Goal: Information Seeking & Learning: Learn about a topic

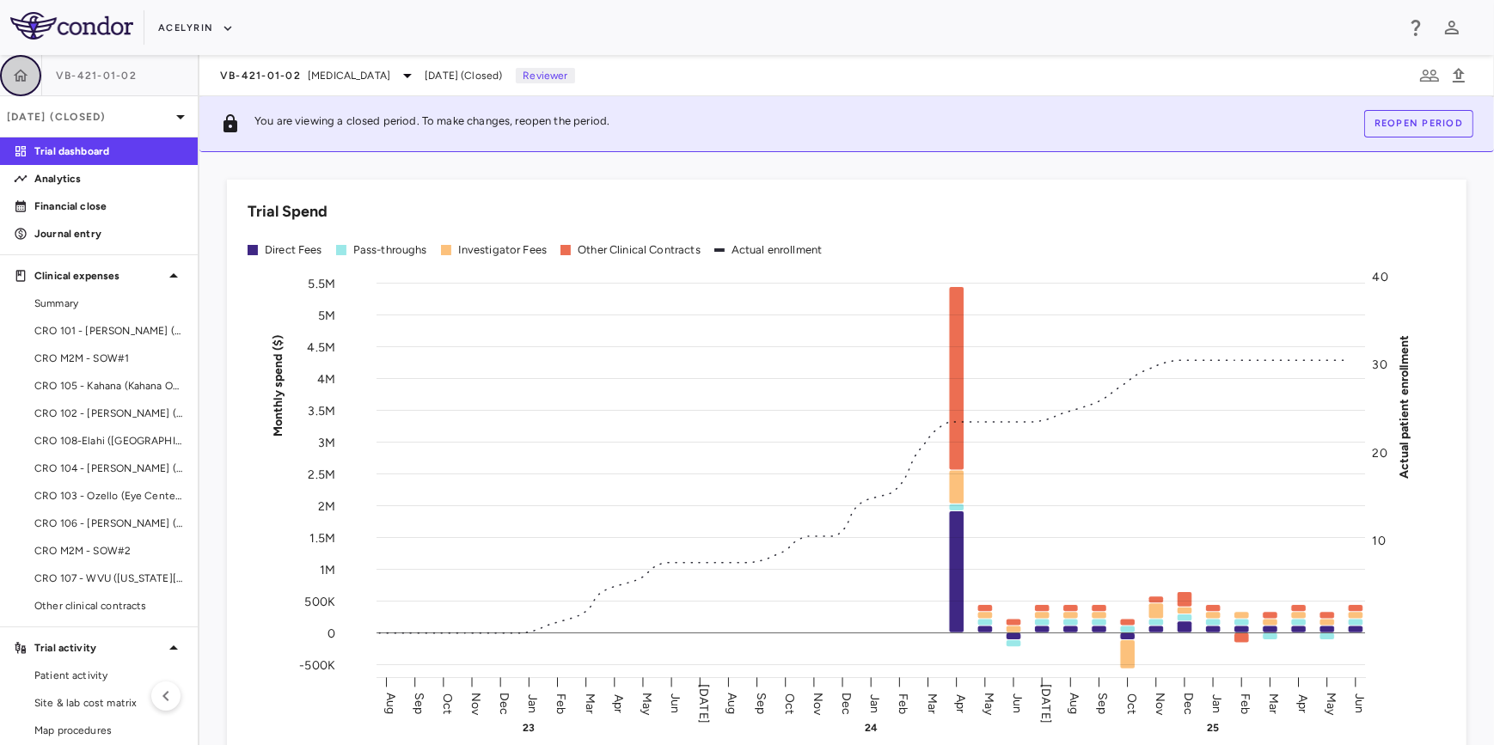
click at [9, 74] on button "button" at bounding box center [20, 75] width 41 height 41
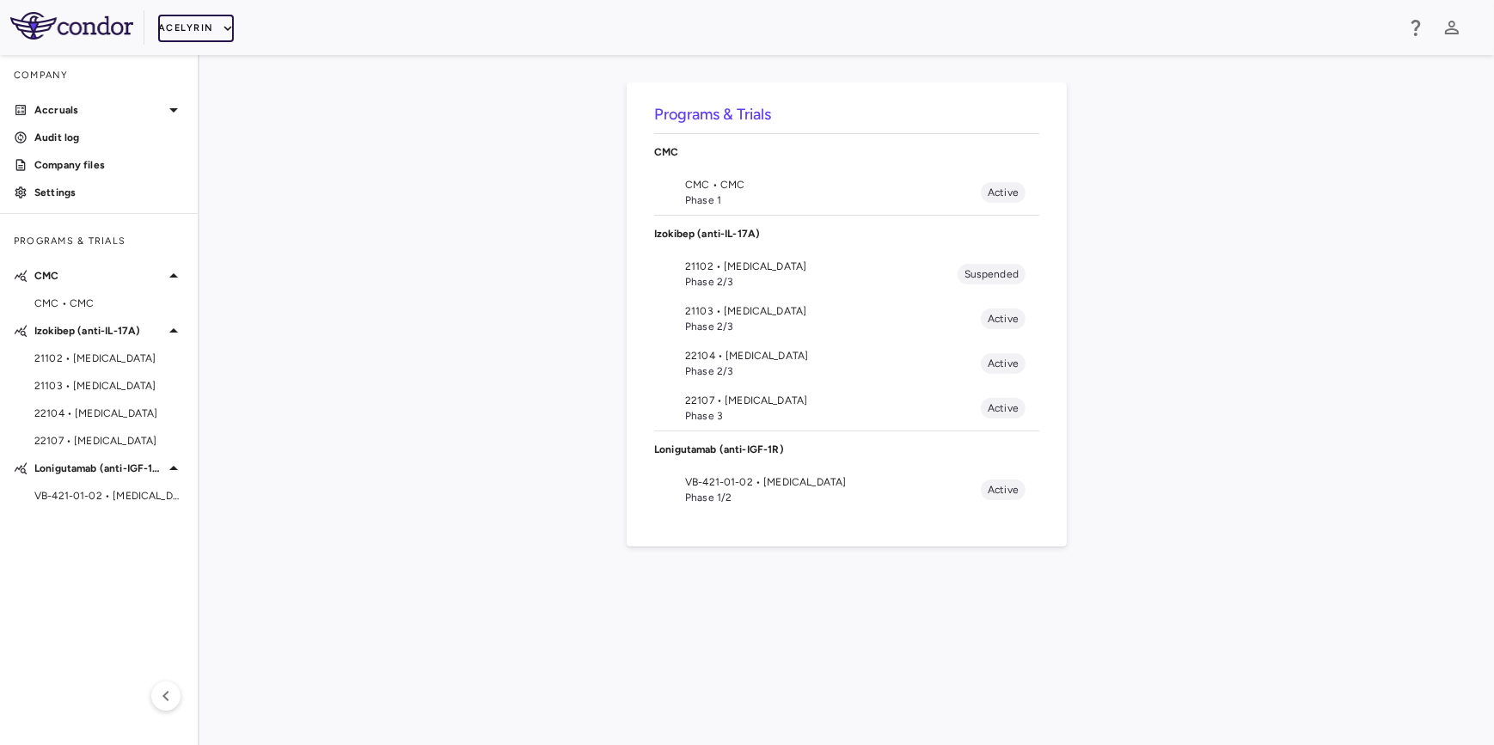
click at [197, 27] on button "Acelyrin" at bounding box center [196, 28] width 76 height 27
click at [205, 83] on li "Acelyrin - CMC" at bounding box center [230, 87] width 144 height 26
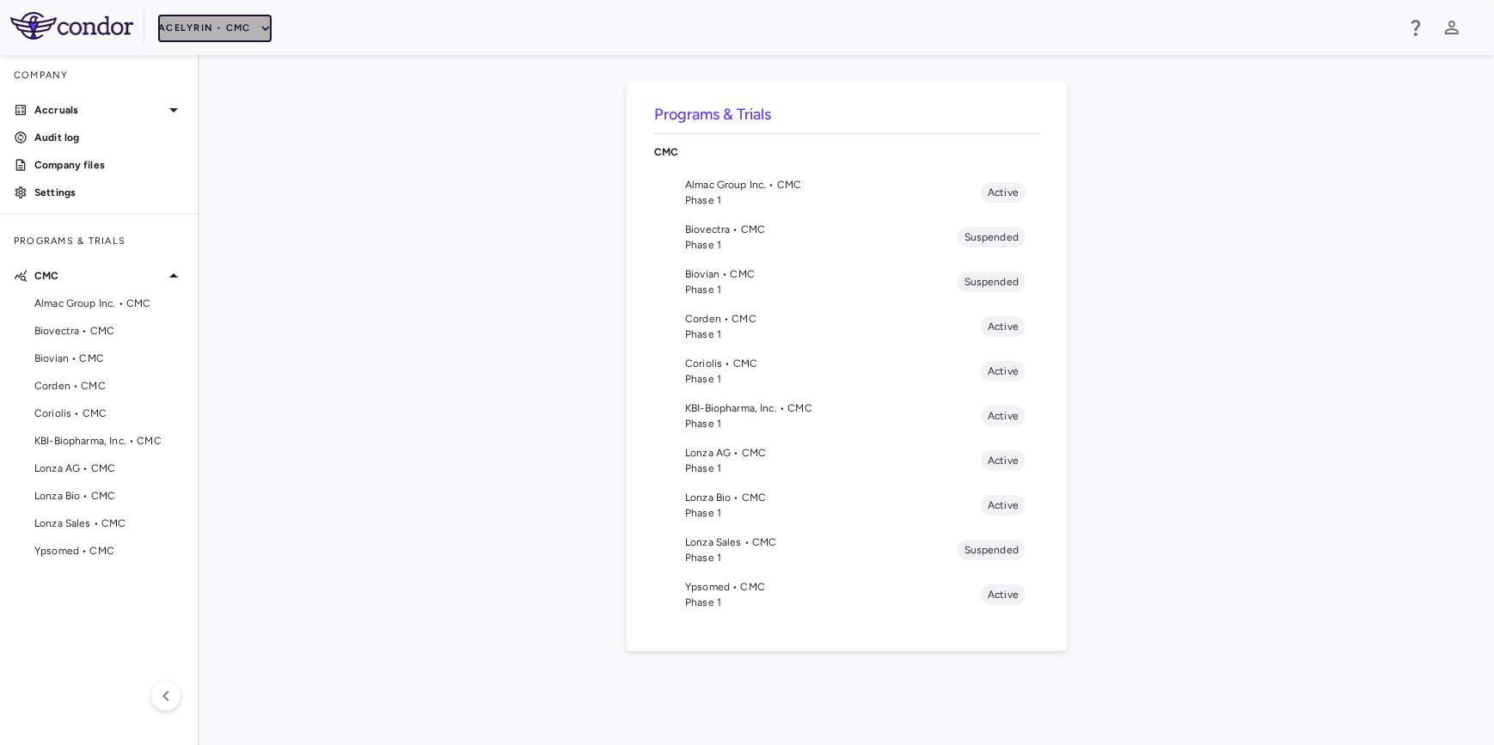
click at [235, 27] on button "Acelyrin - CMC" at bounding box center [214, 28] width 113 height 27
click at [241, 78] on li "Acelyrin - CMC" at bounding box center [230, 87] width 144 height 26
click at [407, 370] on div "Programs & Trials CMC Almac Group Inc. • CMC Phase 1 Active Biovectra • CMC Pha…" at bounding box center [846, 399] width 1239 height 635
click at [327, 344] on div "Programs & Trials CMC Almac Group Inc. • CMC Phase 1 Active Biovectra • CMC Pha…" at bounding box center [846, 399] width 1239 height 635
click at [231, 21] on button "Acelyrin - CMC" at bounding box center [214, 28] width 113 height 27
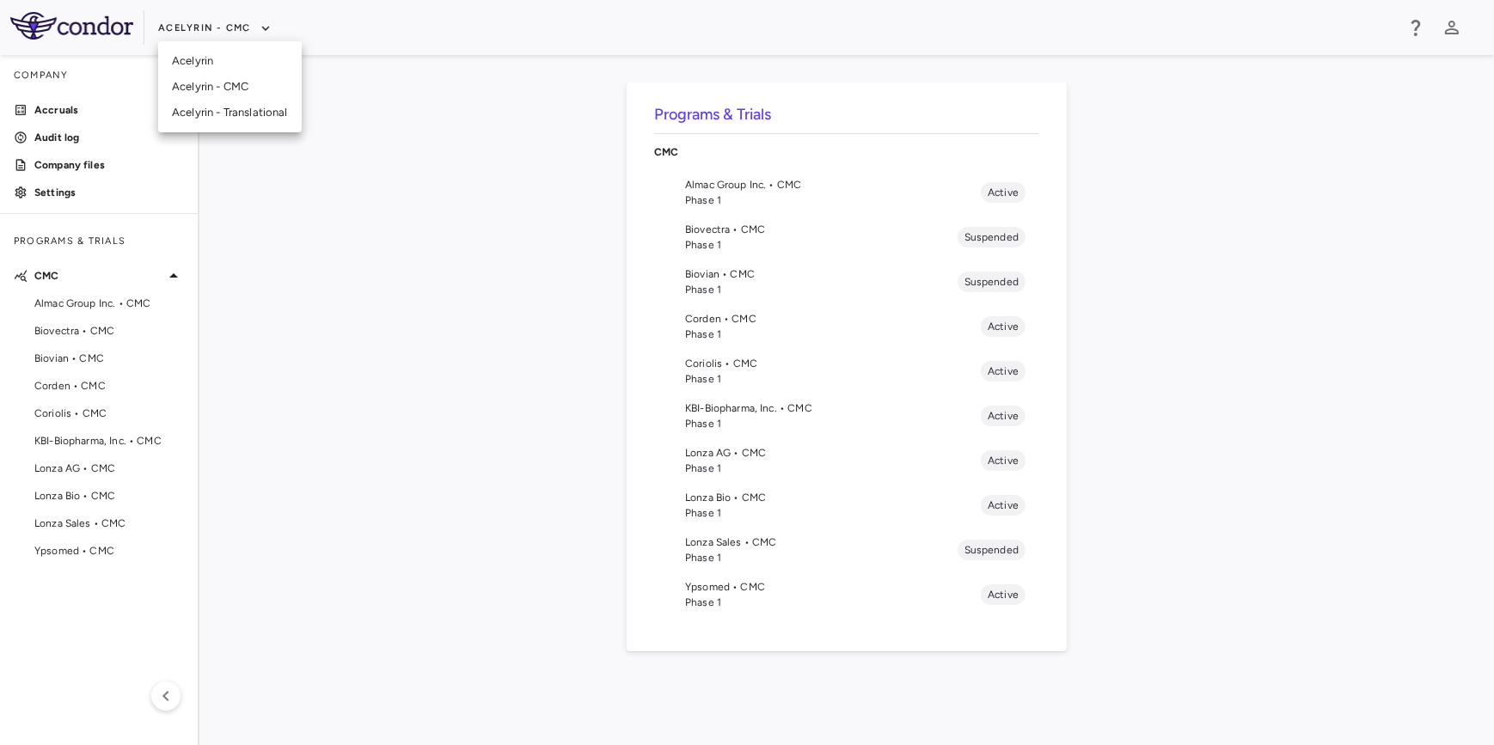
click at [232, 86] on li "Acelyrin - CMC" at bounding box center [230, 87] width 144 height 26
click at [468, 339] on div "Programs & Trials CMC Almac Group Inc. • CMC Phase 1 Active Biovectra • CMC Pha…" at bounding box center [846, 399] width 1239 height 635
click at [746, 319] on span "Corden • CMC" at bounding box center [833, 318] width 296 height 15
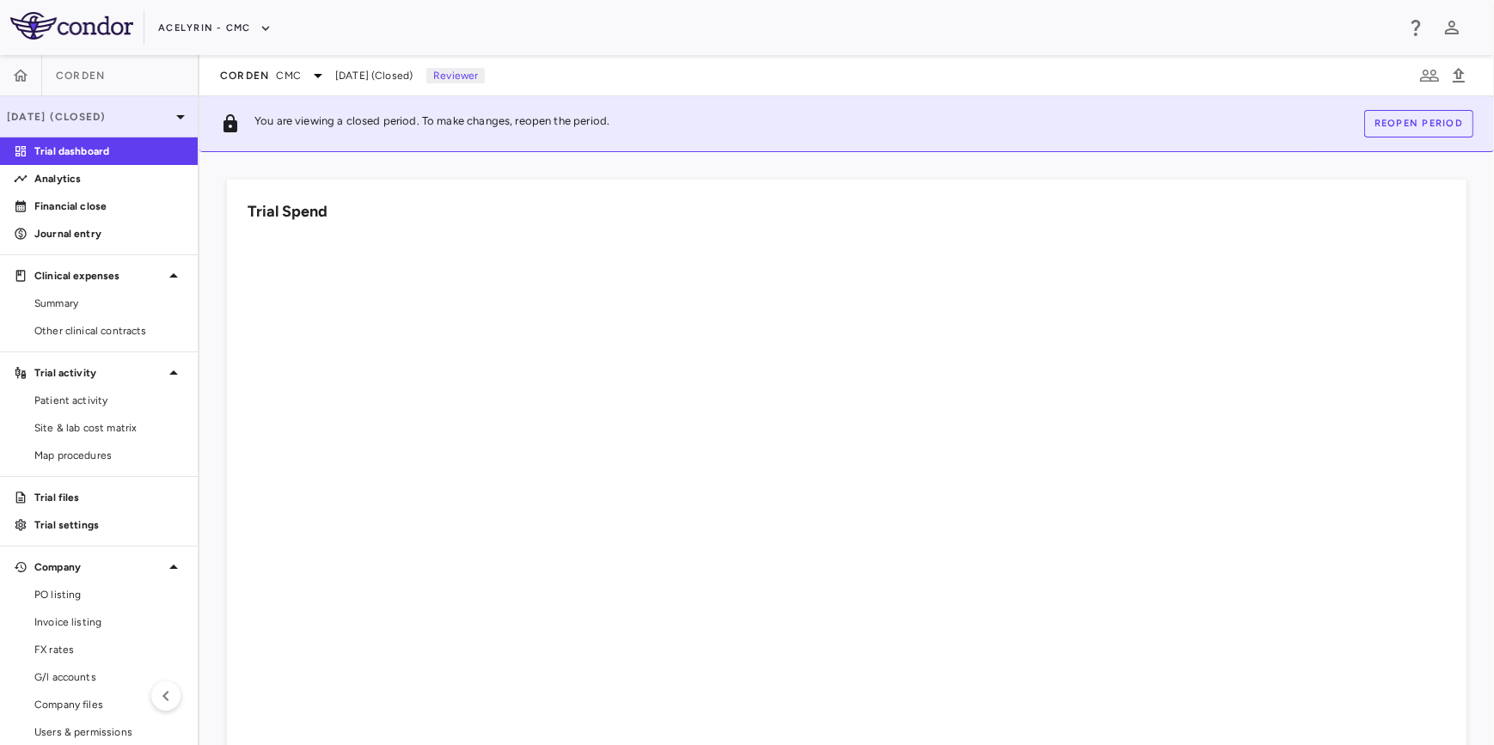
click at [156, 123] on p "[DATE] (Closed)" at bounding box center [88, 116] width 163 height 15
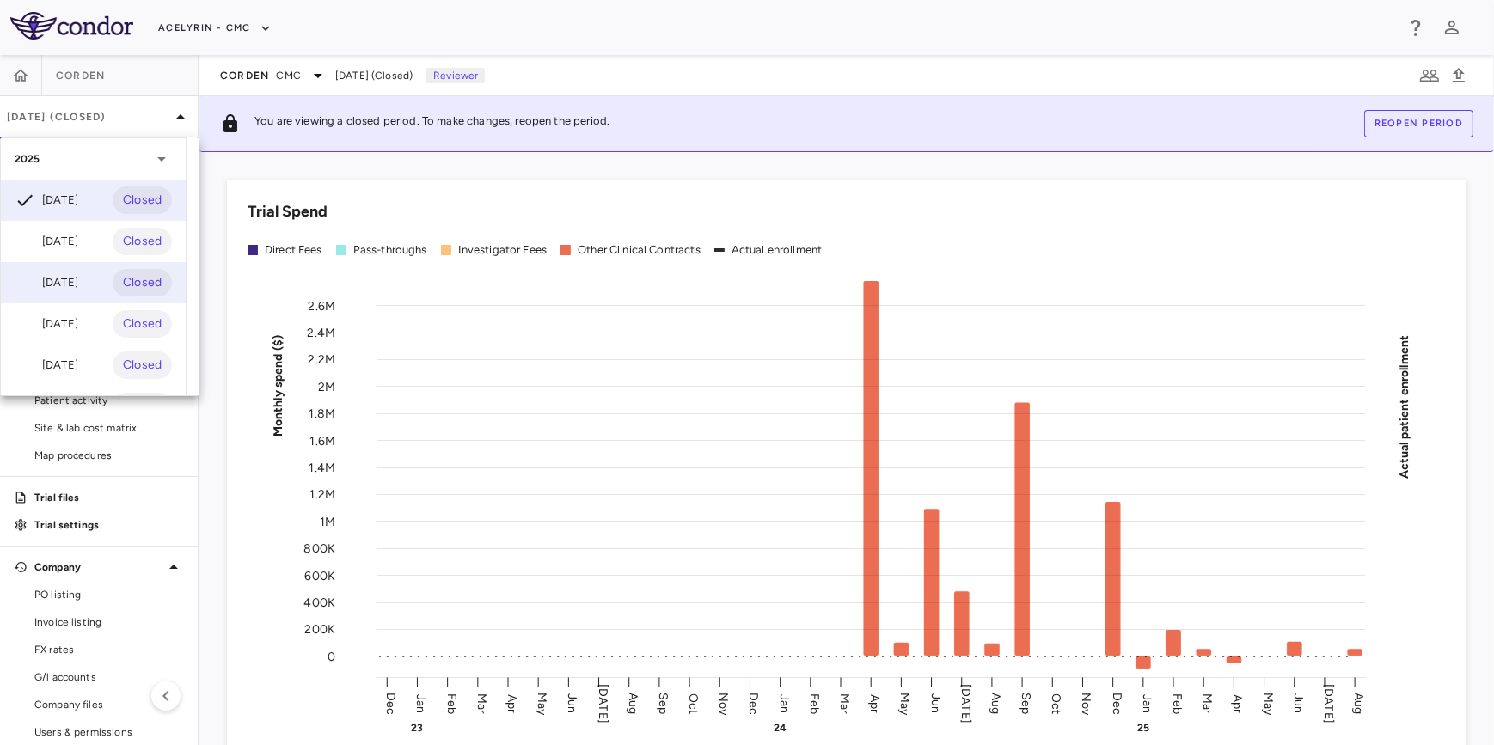
click at [78, 278] on div "[DATE]" at bounding box center [47, 282] width 64 height 21
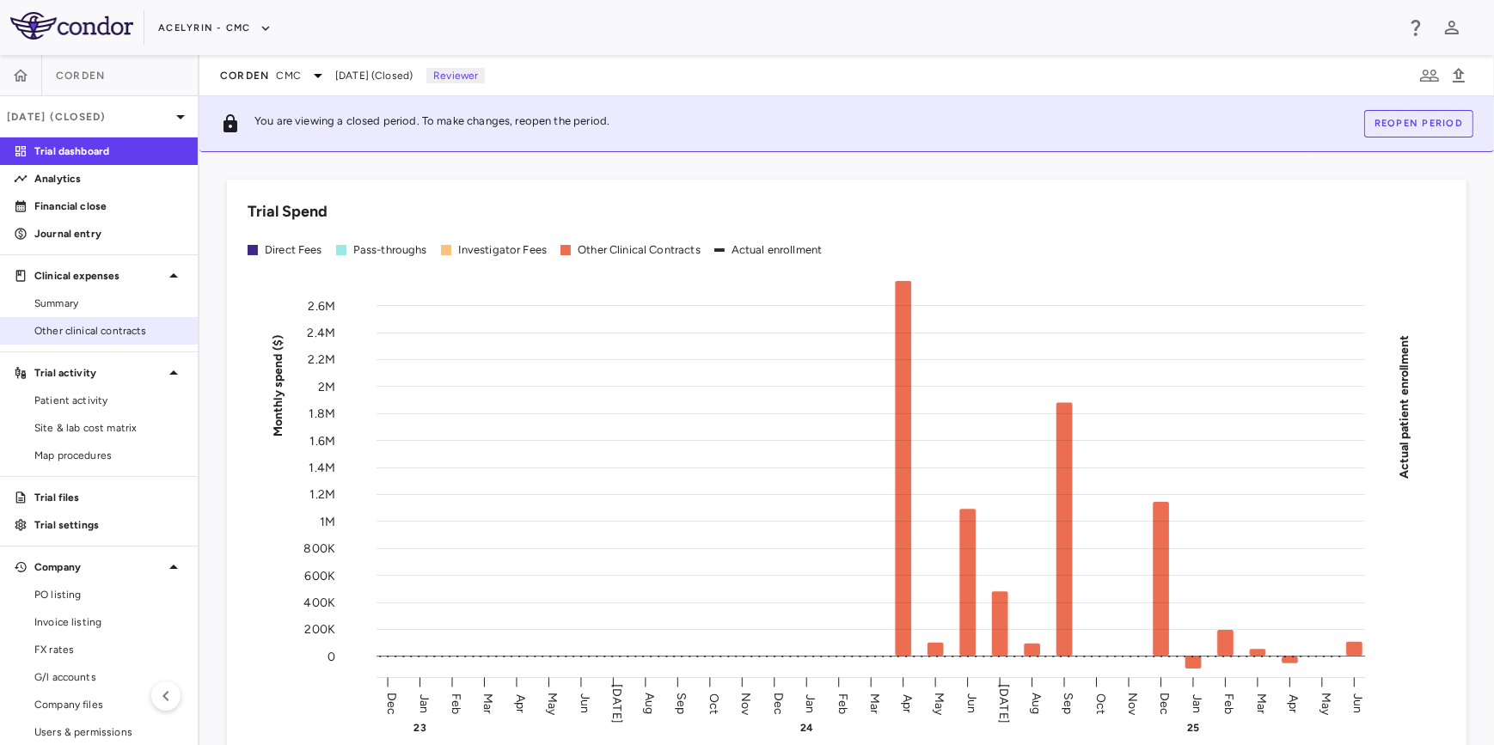
click at [89, 331] on span "Other clinical contracts" at bounding box center [109, 330] width 150 height 15
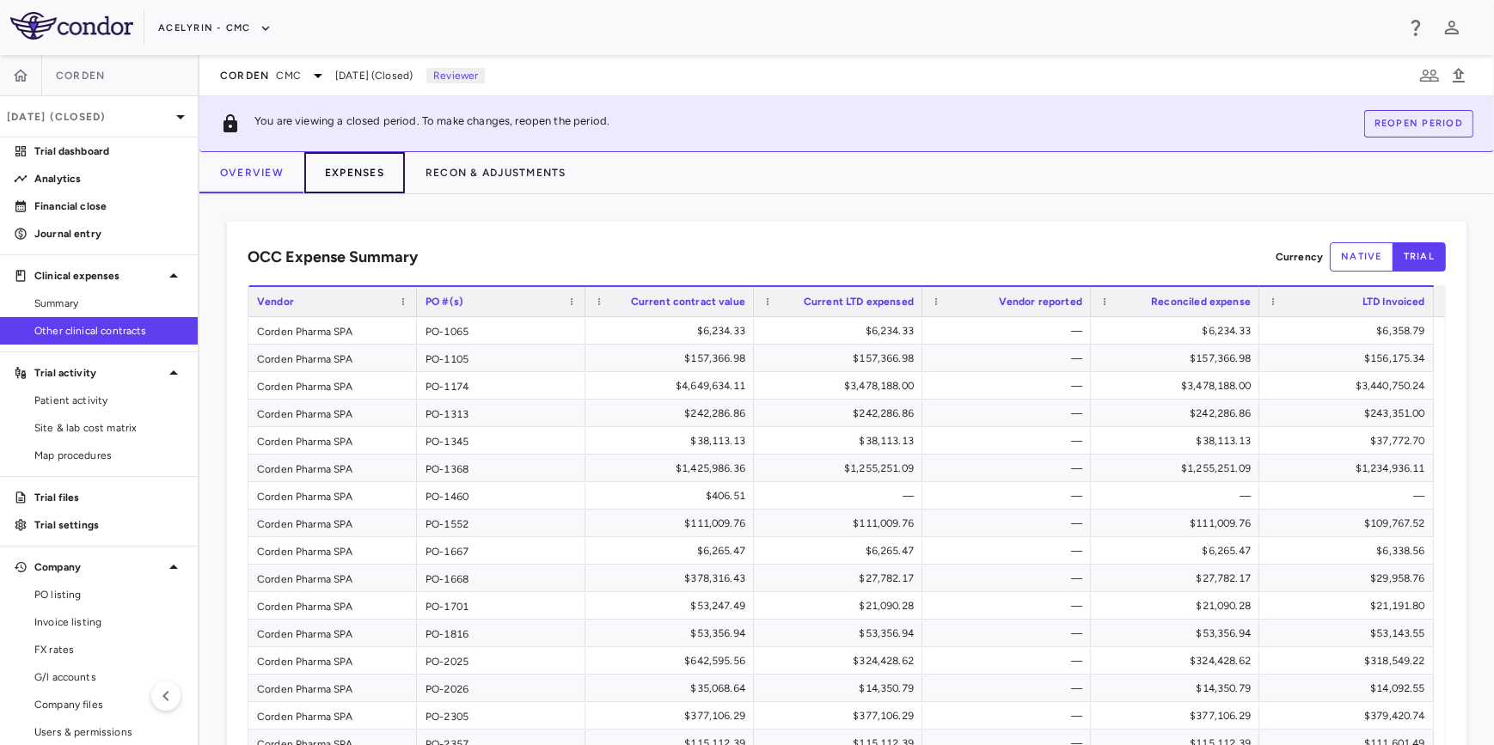
click at [357, 175] on button "Expenses" at bounding box center [354, 172] width 101 height 41
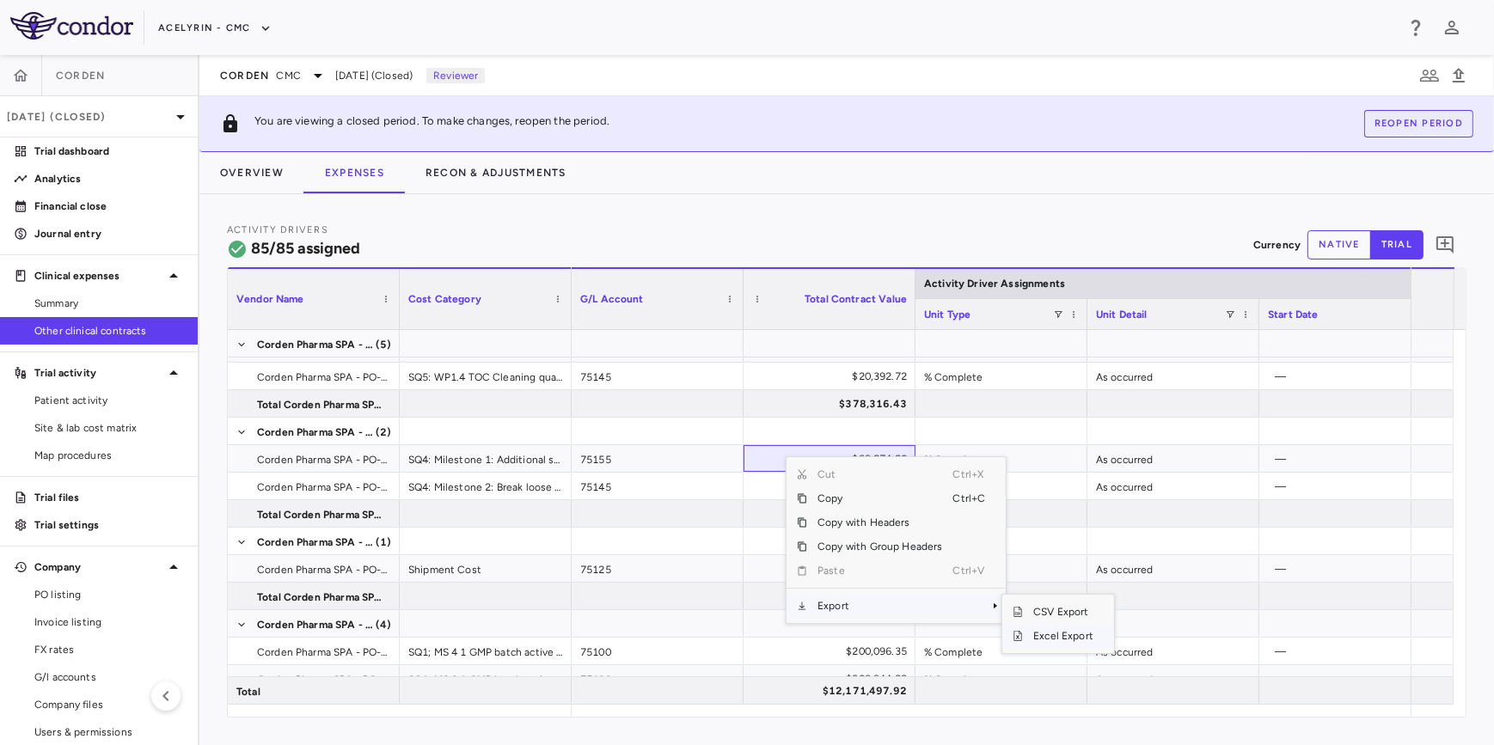
drag, startPoint x: 836, startPoint y: 602, endPoint x: 1060, endPoint y: 633, distance: 225.6
click at [1060, 633] on div "Vendor Name Drag here to set column labels Vendor Name Cost Category Activity D…" at bounding box center [846, 492] width 1239 height 450
click at [1059, 632] on span "Excel Export" at bounding box center [1063, 636] width 81 height 24
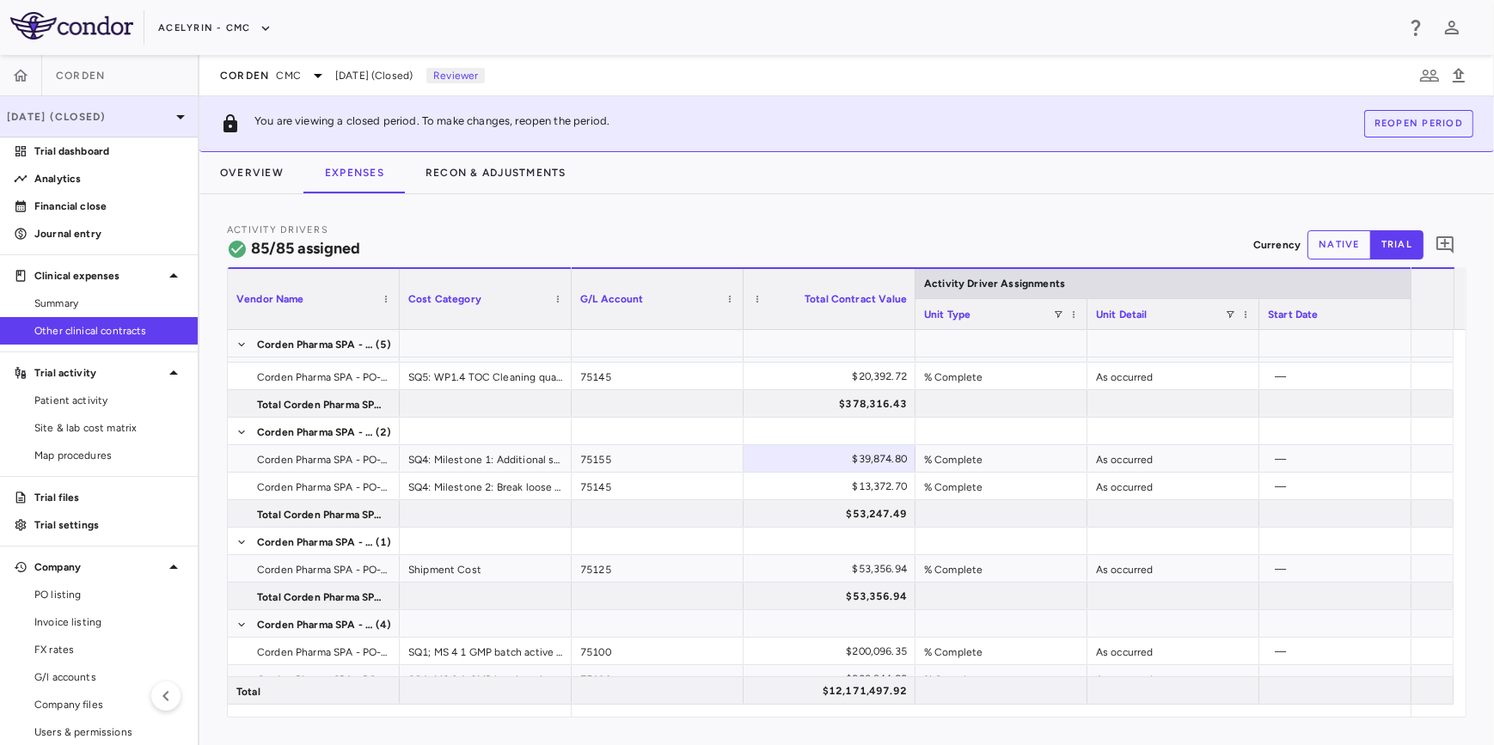
click at [99, 125] on div "[DATE] (Closed)" at bounding box center [99, 116] width 198 height 41
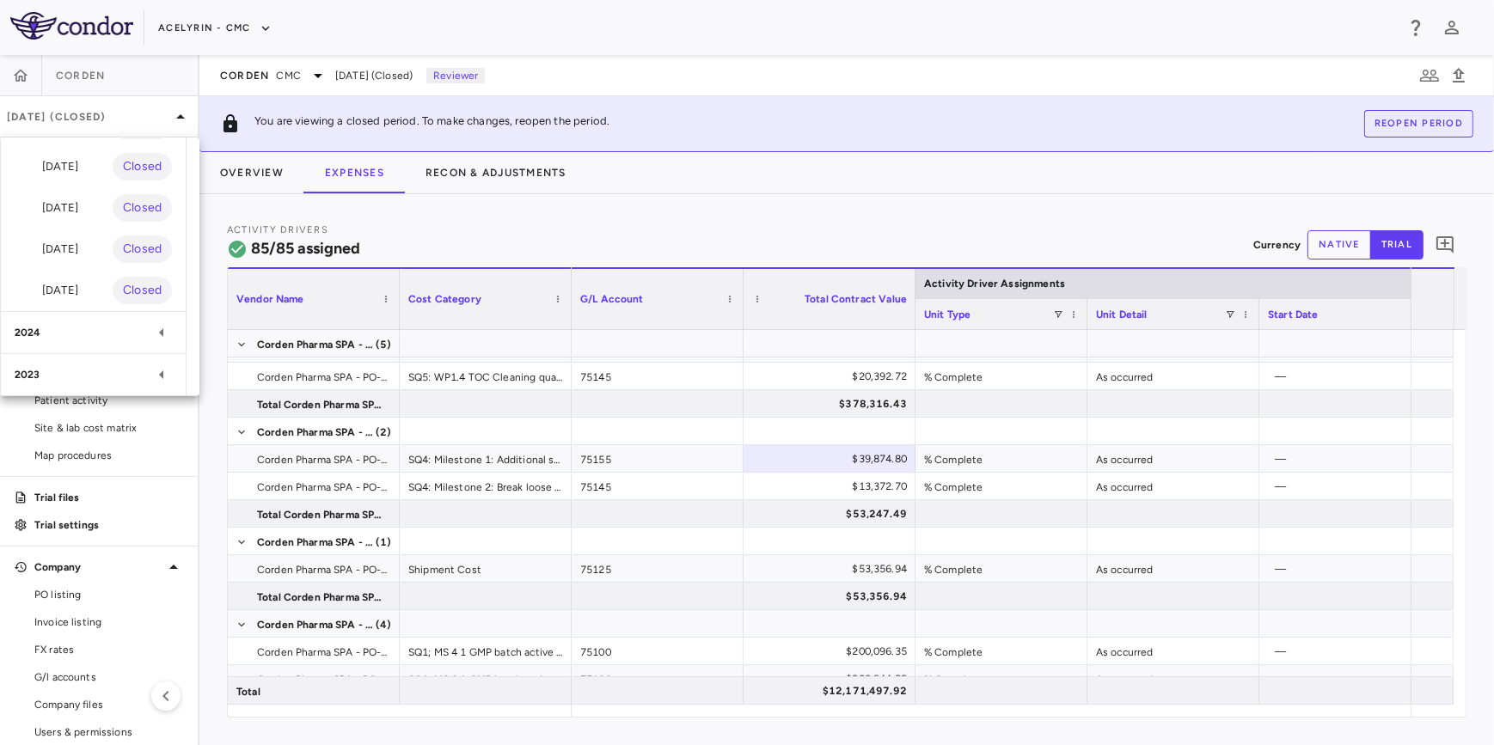
click at [82, 333] on div "2024" at bounding box center [83, 332] width 137 height 15
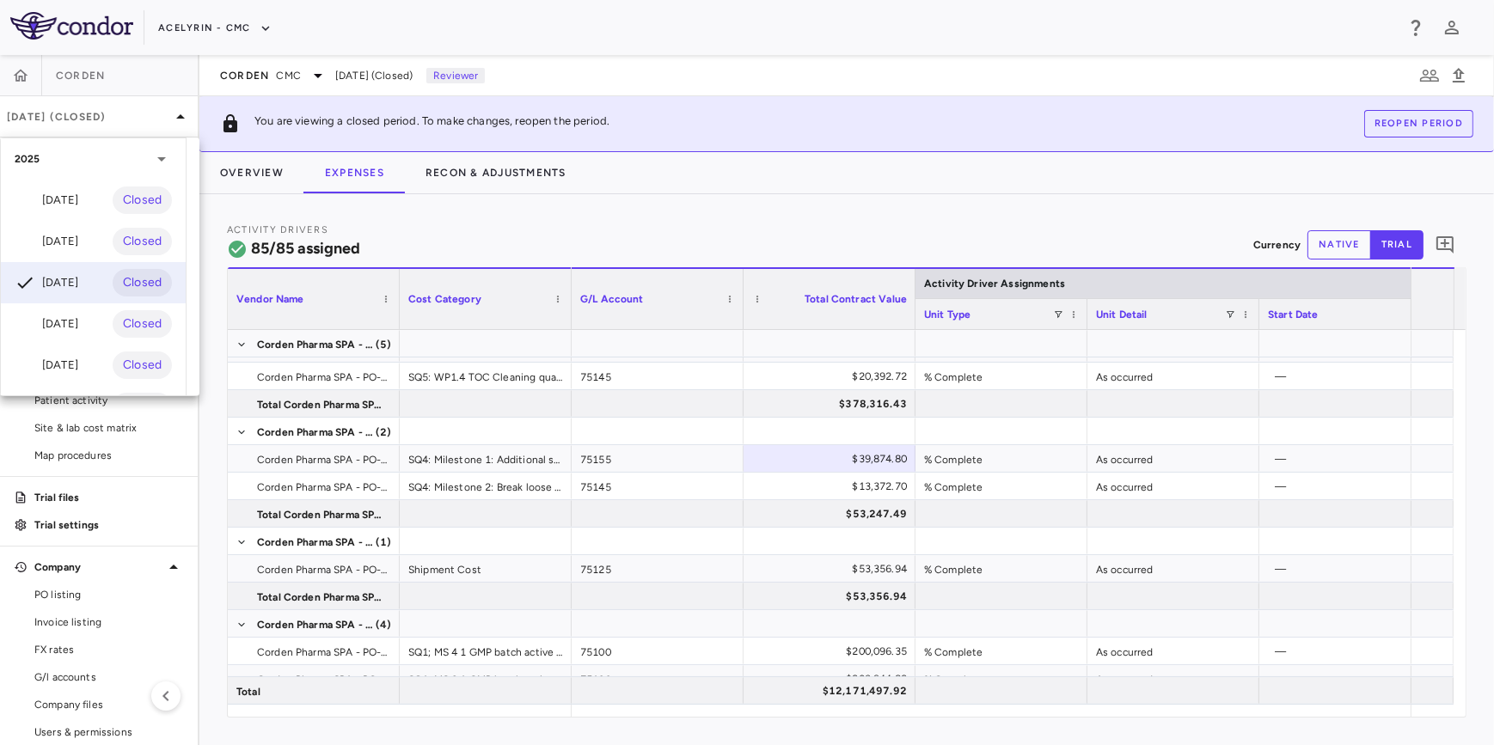
click at [345, 31] on div at bounding box center [747, 372] width 1494 height 745
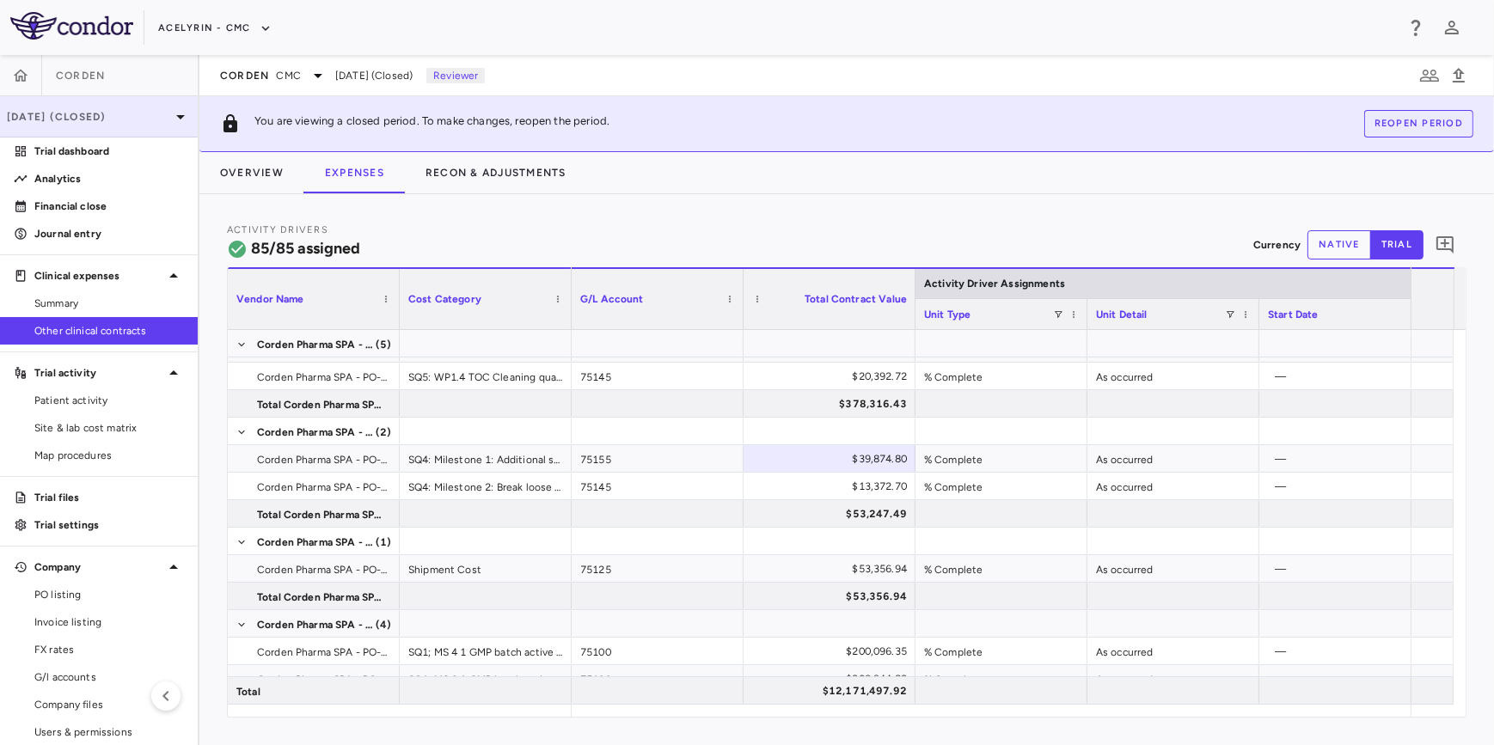
click at [133, 114] on p "[DATE] (Closed)" at bounding box center [88, 116] width 163 height 15
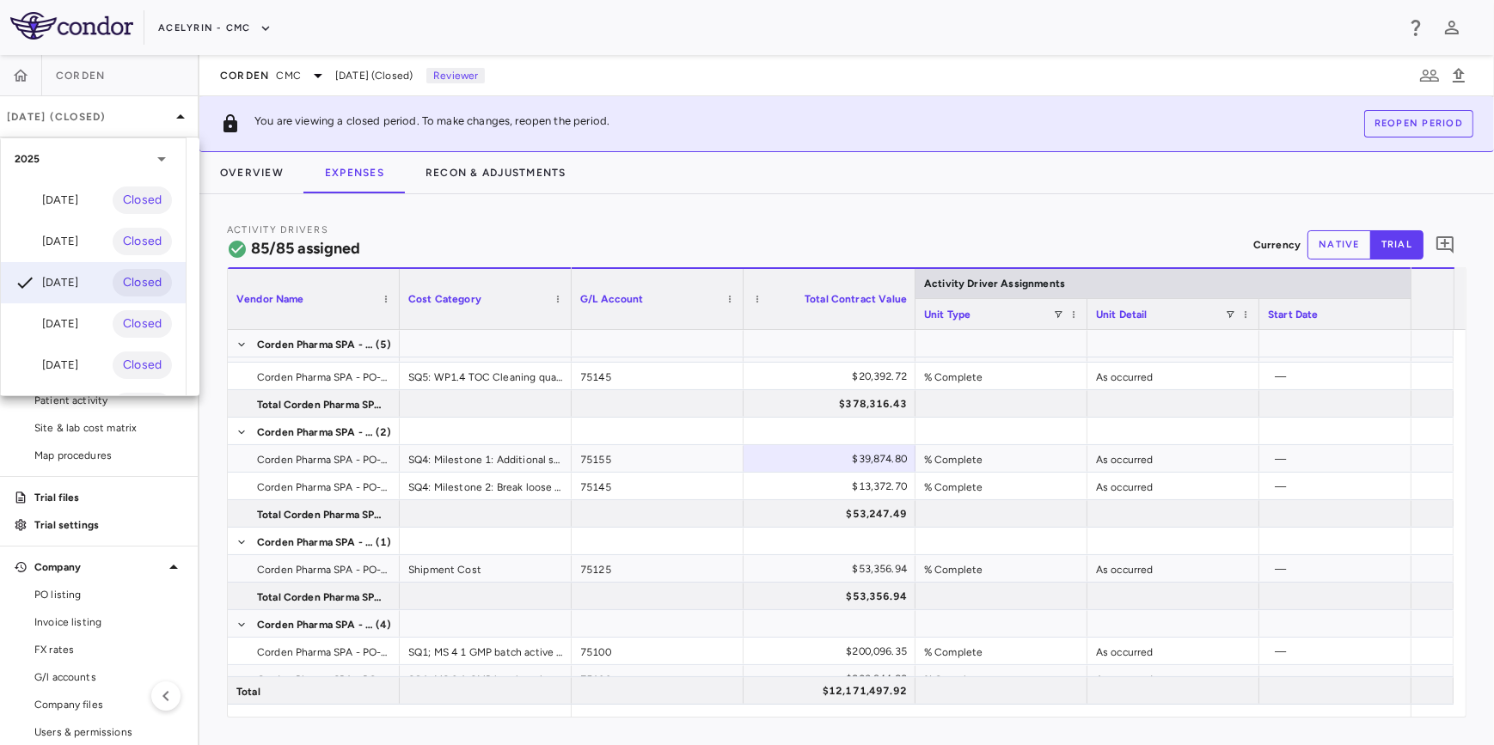
click at [202, 33] on div at bounding box center [747, 372] width 1494 height 745
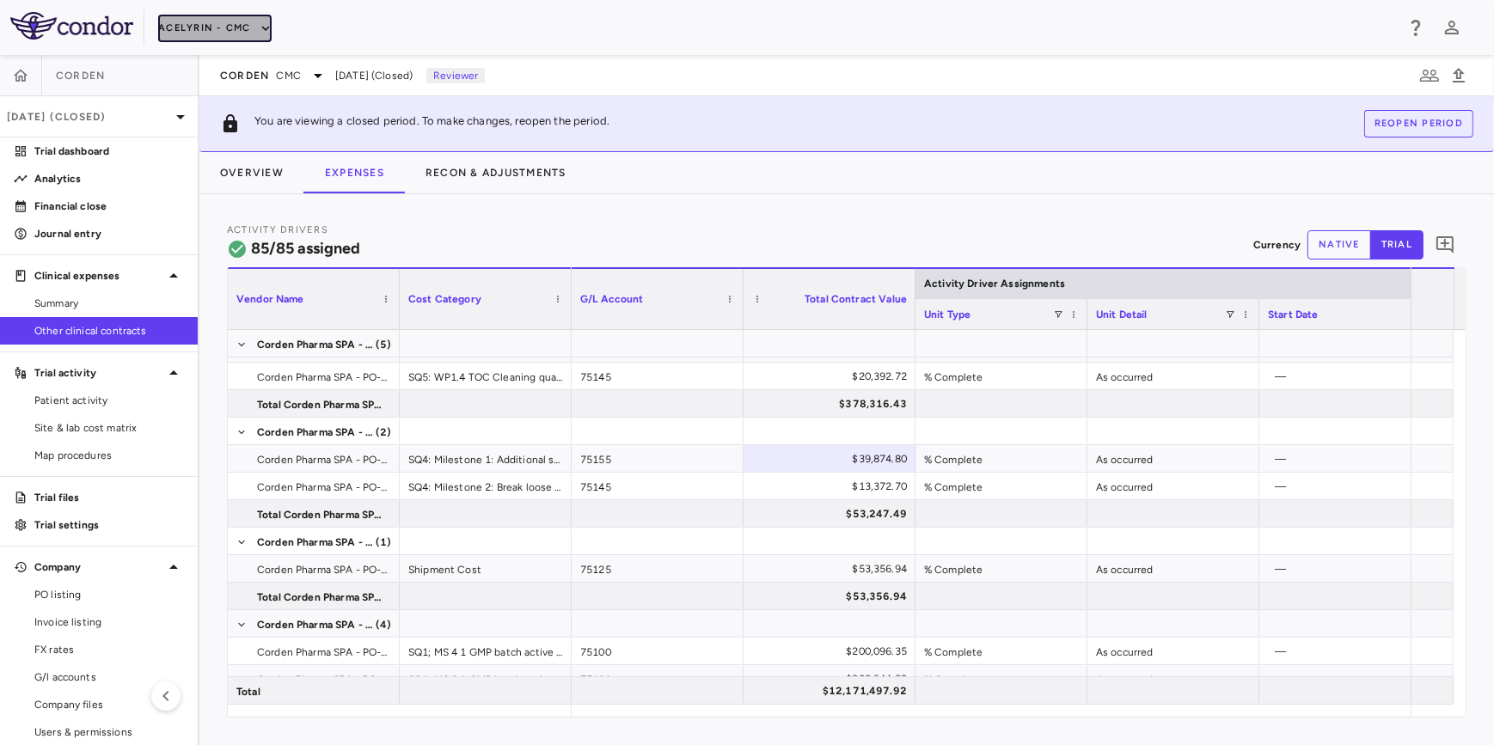
click at [210, 30] on button "Acelyrin - CMC" at bounding box center [214, 28] width 113 height 27
click at [207, 54] on li "Acelyrin" at bounding box center [230, 61] width 144 height 26
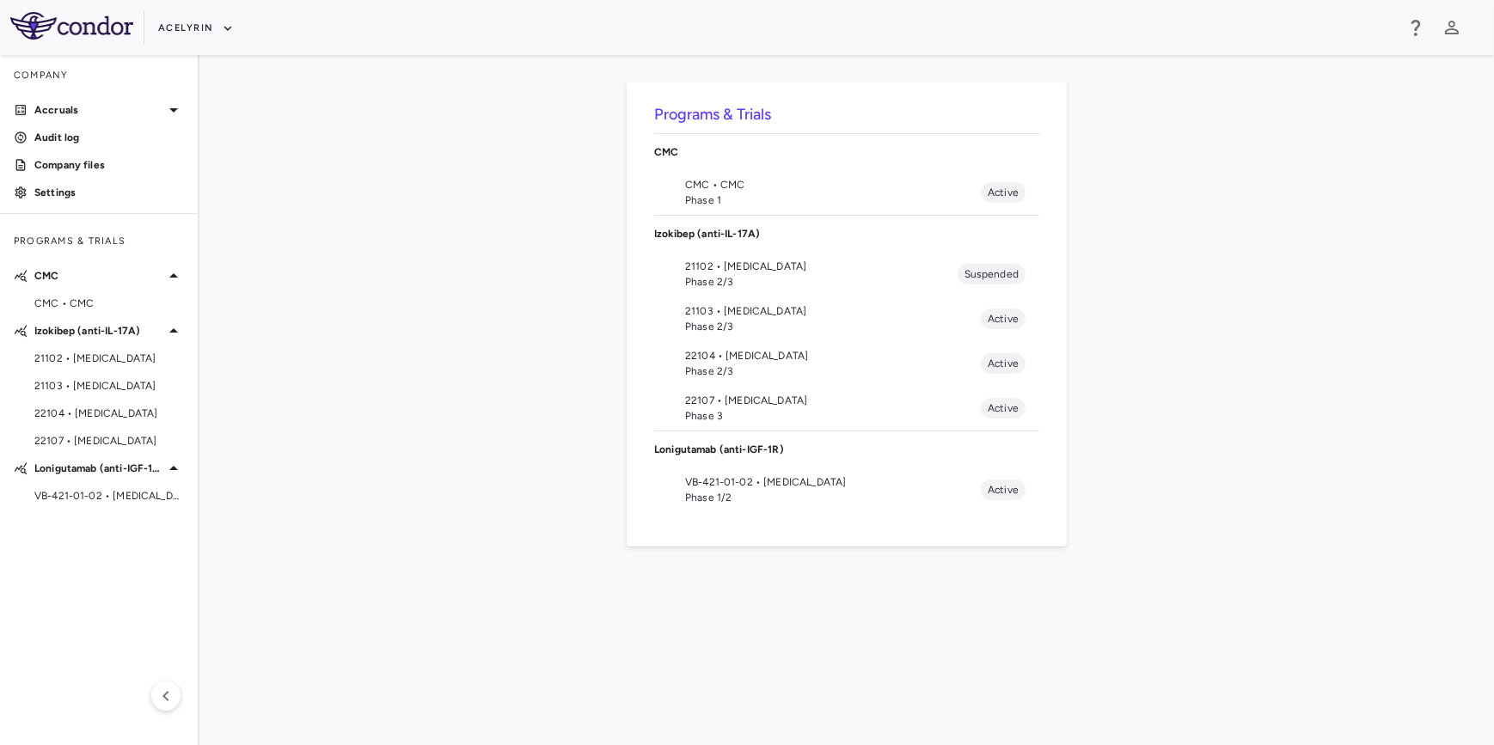
click at [739, 193] on span "Phase 1" at bounding box center [833, 199] width 296 height 15
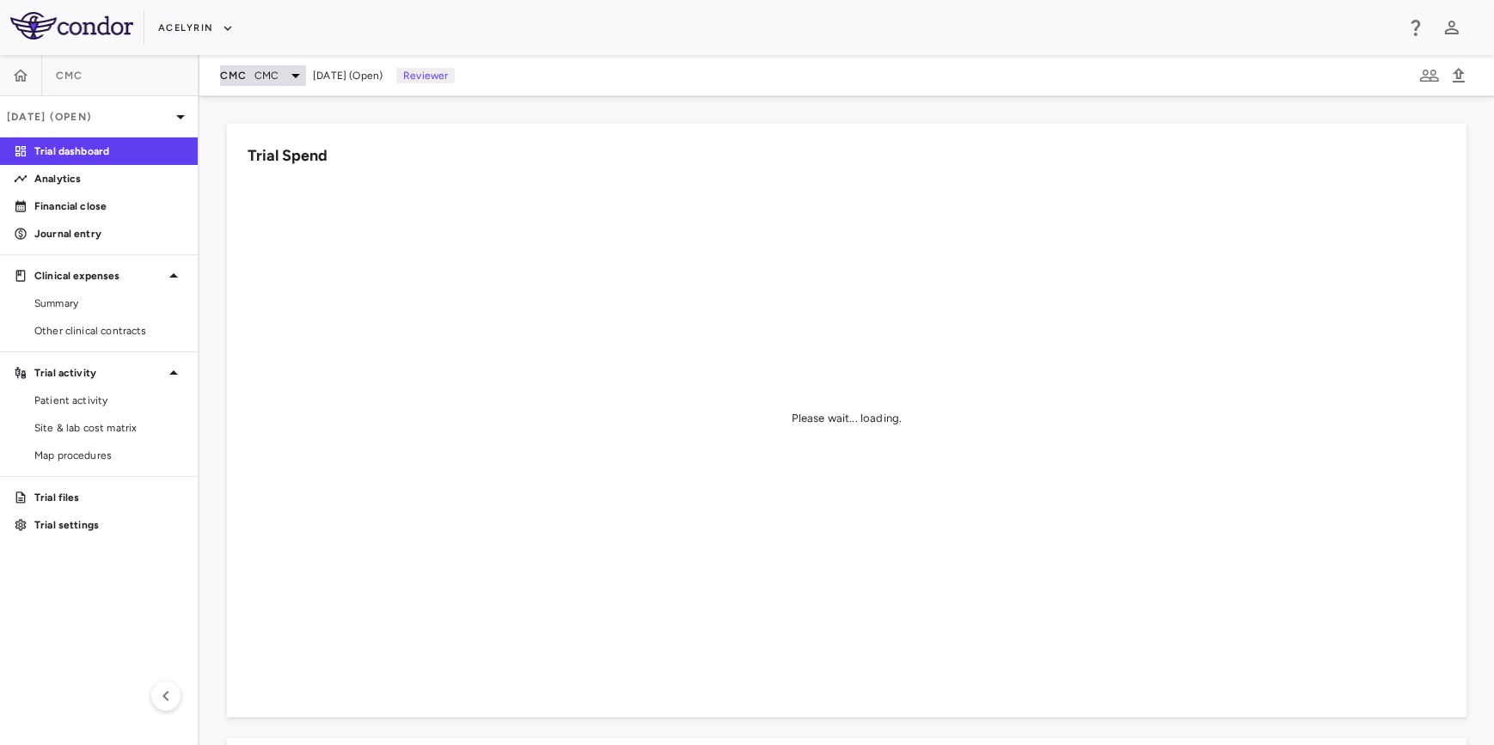
click at [288, 70] on icon at bounding box center [295, 75] width 21 height 21
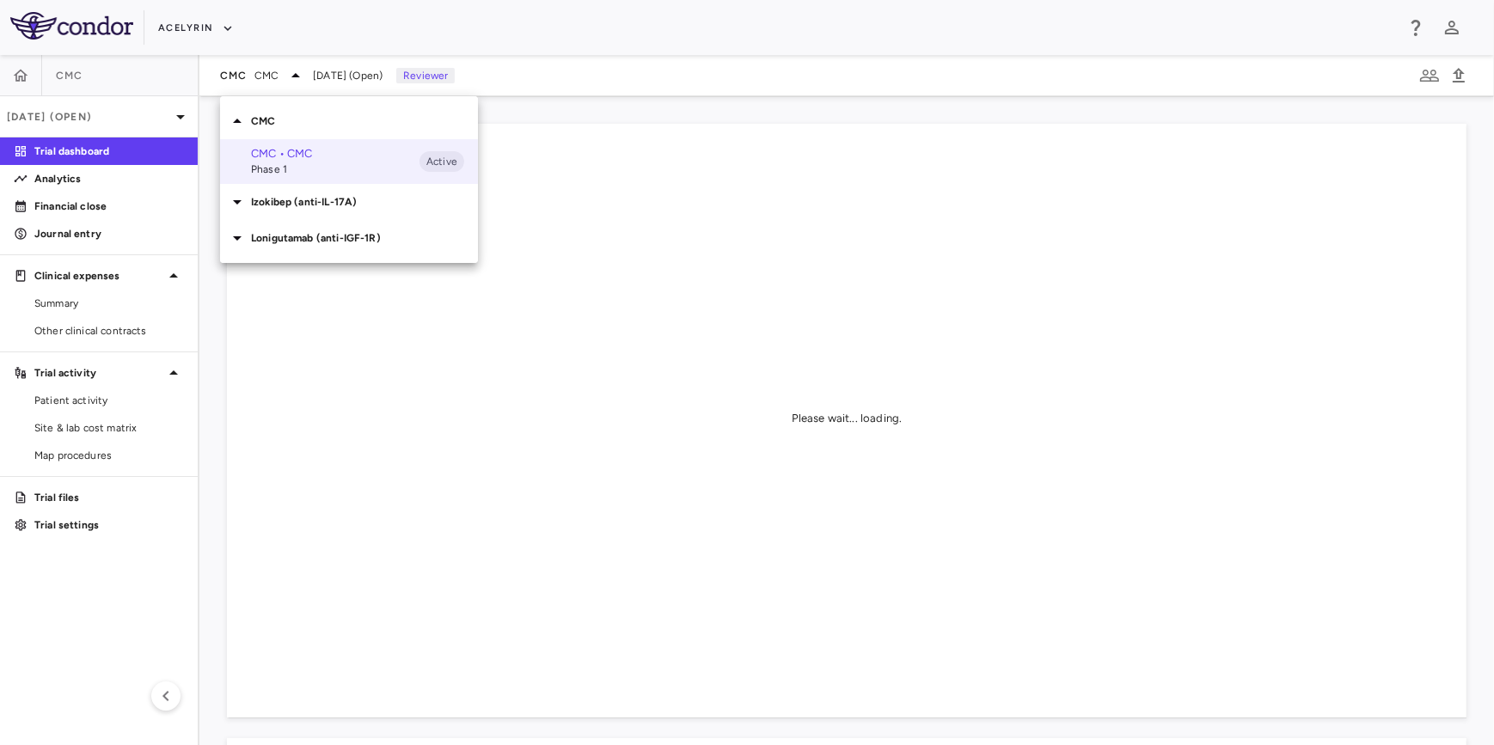
click at [266, 81] on div at bounding box center [747, 372] width 1494 height 745
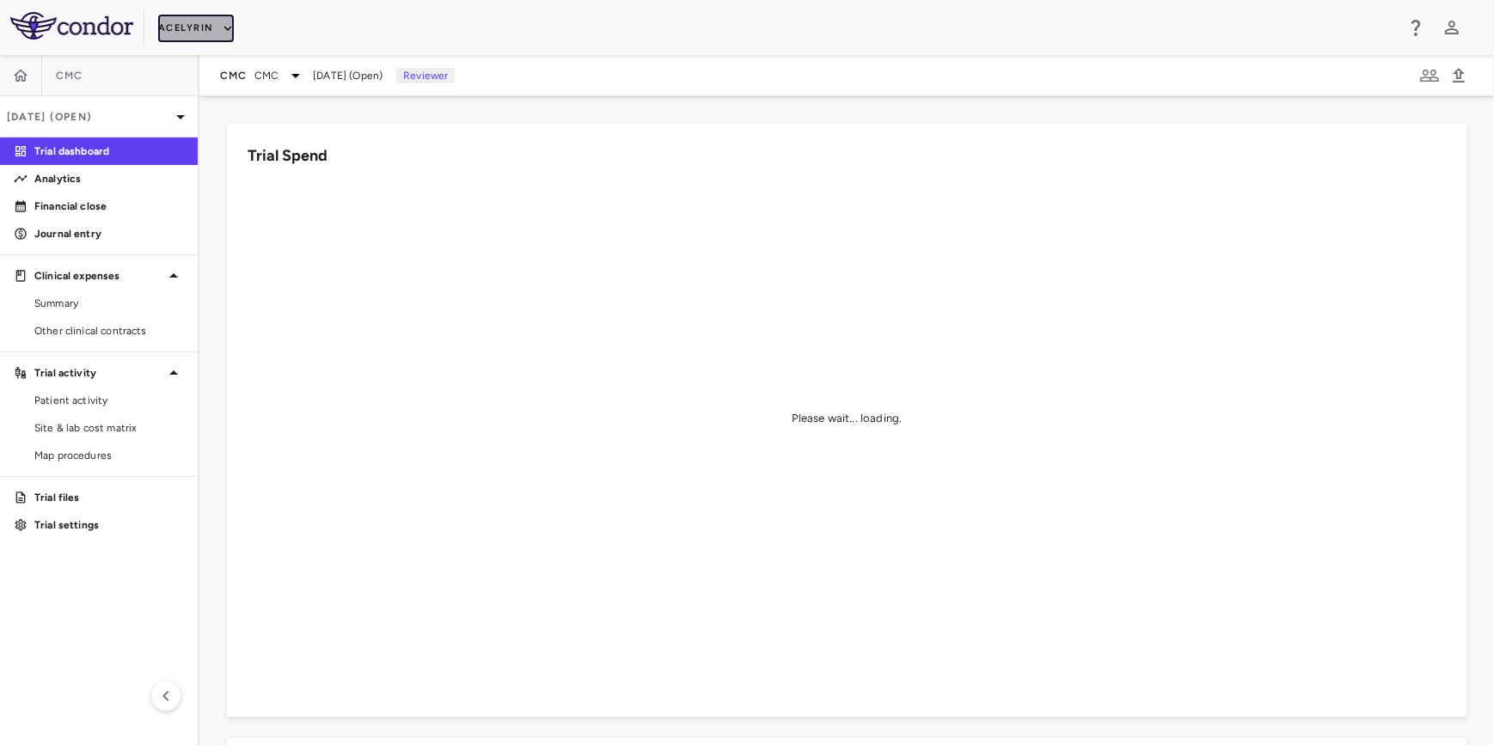
click at [194, 33] on button "Acelyrin" at bounding box center [196, 28] width 76 height 27
click at [217, 81] on li "Acelyrin - CMC" at bounding box center [230, 87] width 144 height 26
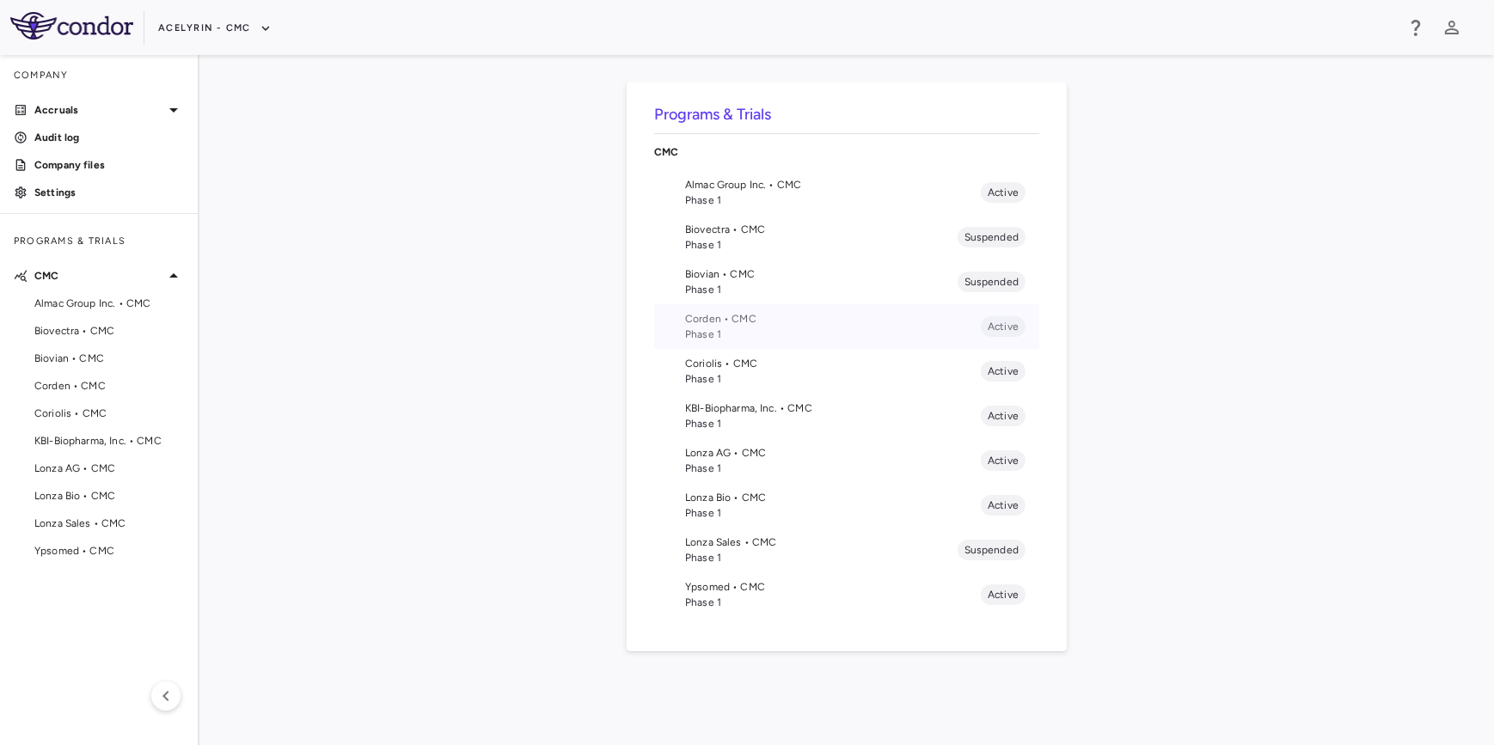
click at [708, 320] on span "Corden • CMC" at bounding box center [833, 318] width 296 height 15
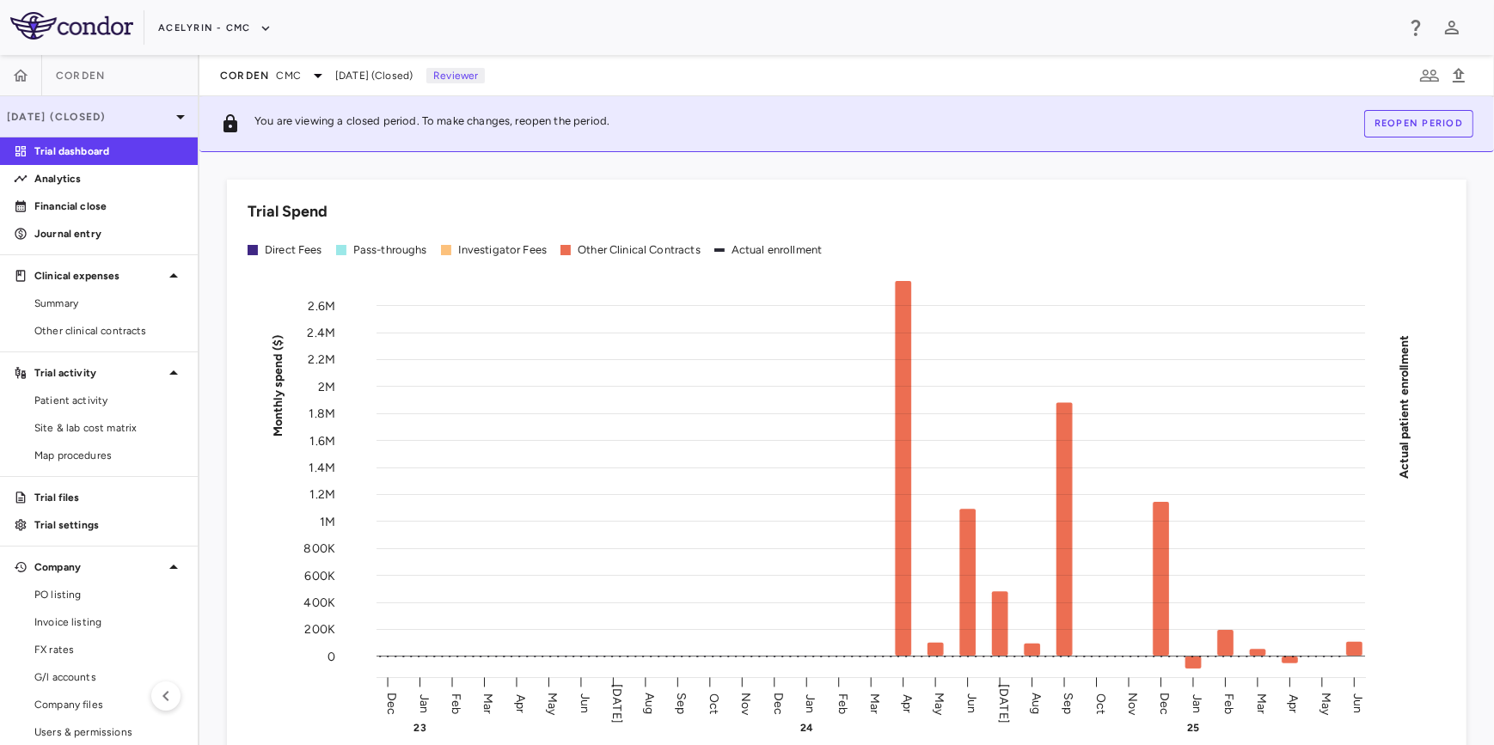
click at [123, 121] on p "[DATE] (Closed)" at bounding box center [88, 116] width 163 height 15
click at [98, 114] on p "[DATE] (Closed)" at bounding box center [88, 116] width 163 height 15
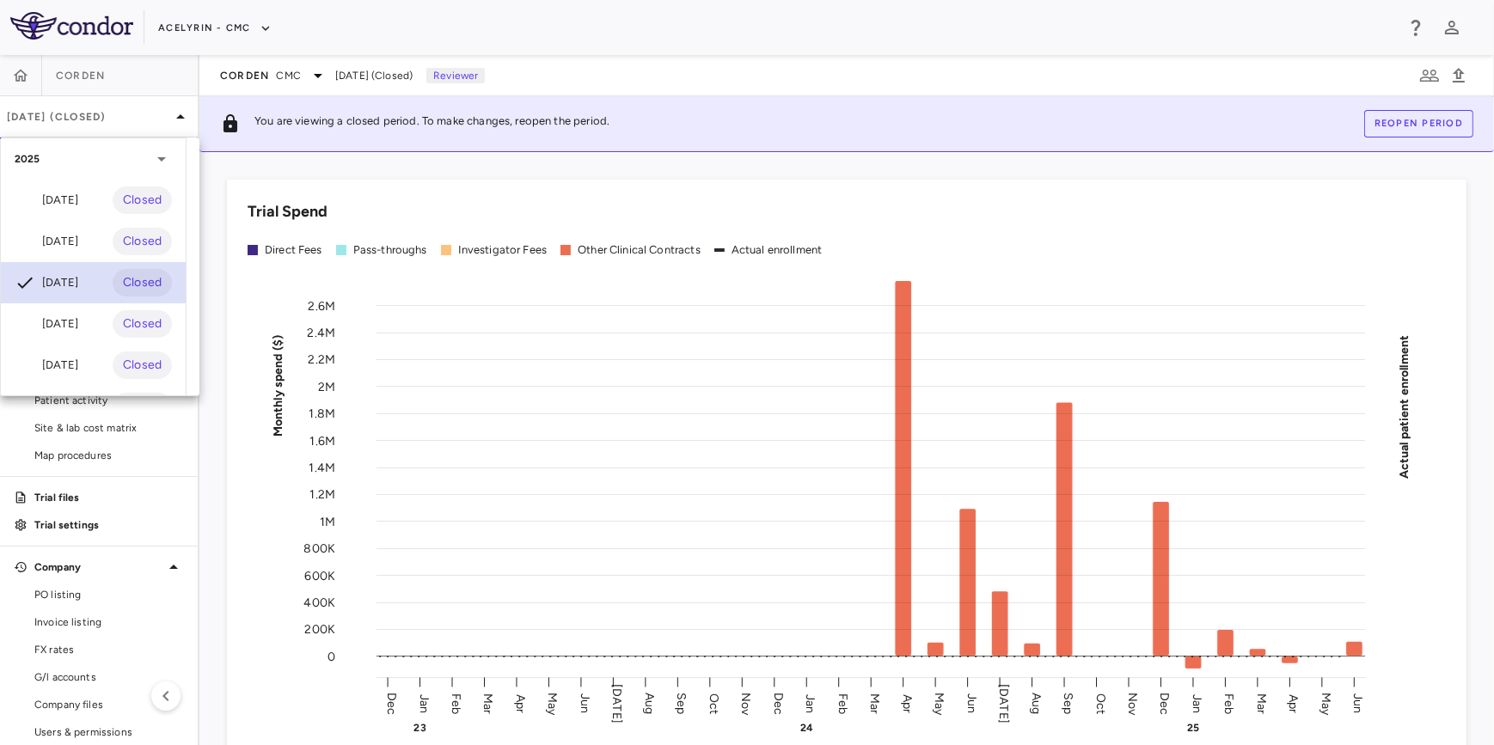
click at [78, 290] on div "[DATE]" at bounding box center [47, 282] width 64 height 21
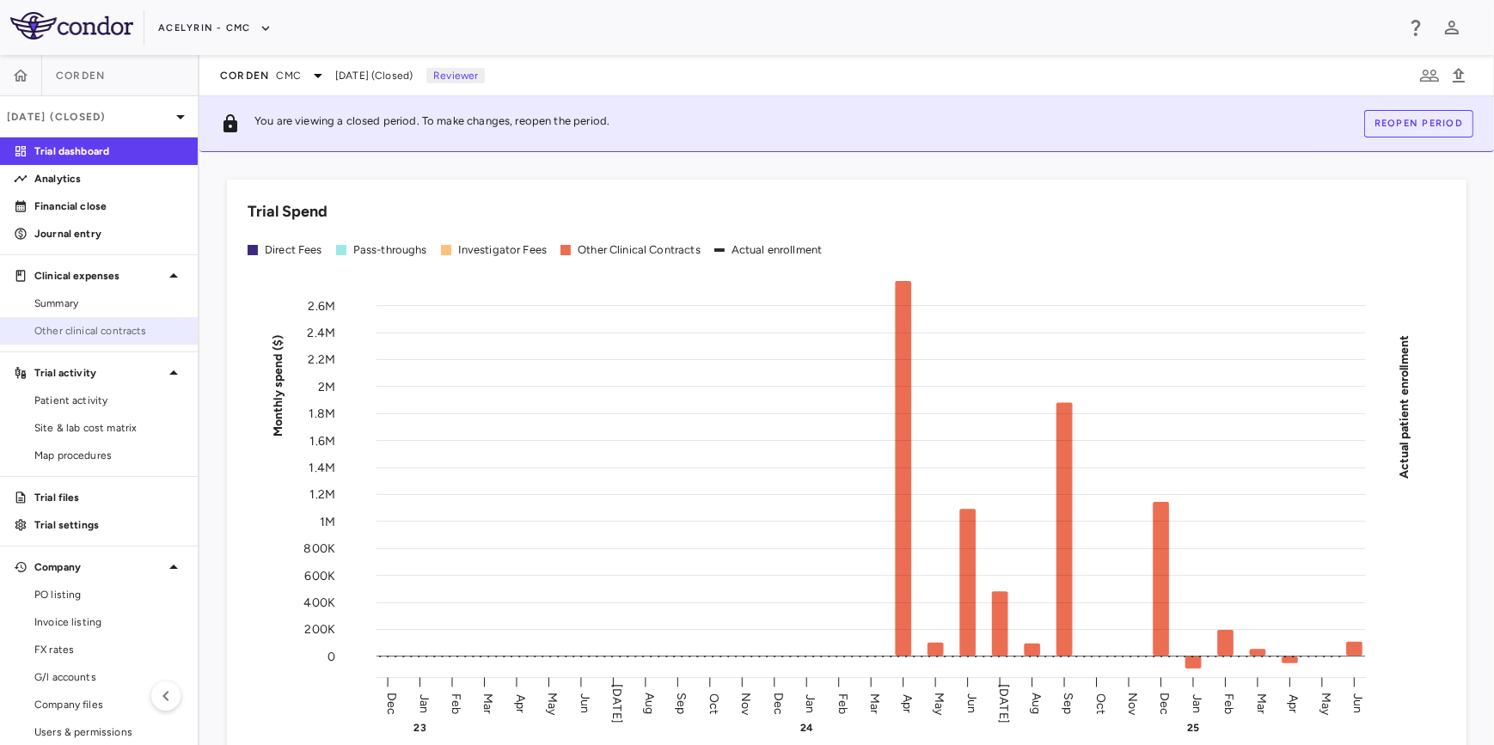
click at [69, 328] on span "Other clinical contracts" at bounding box center [109, 330] width 150 height 15
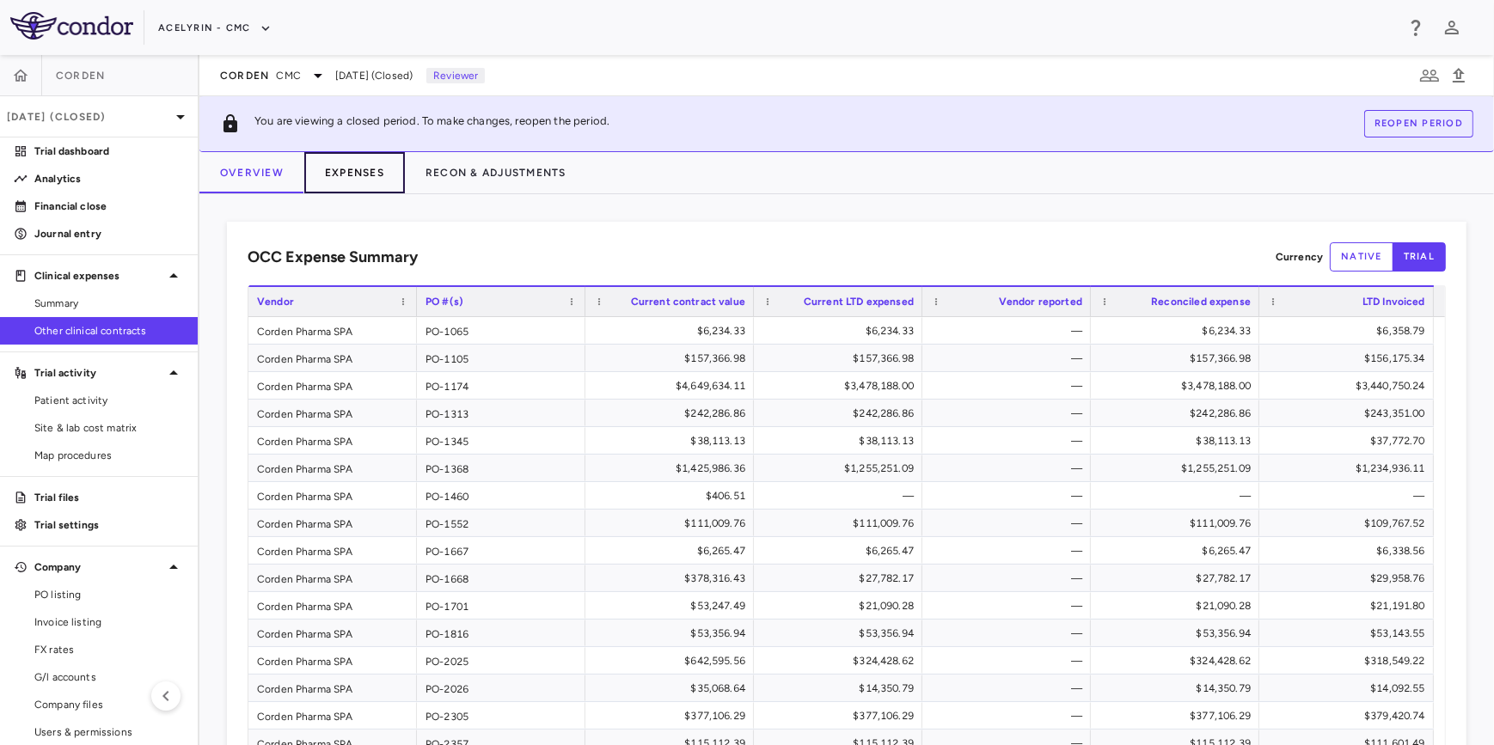
click at [366, 177] on button "Expenses" at bounding box center [354, 172] width 101 height 41
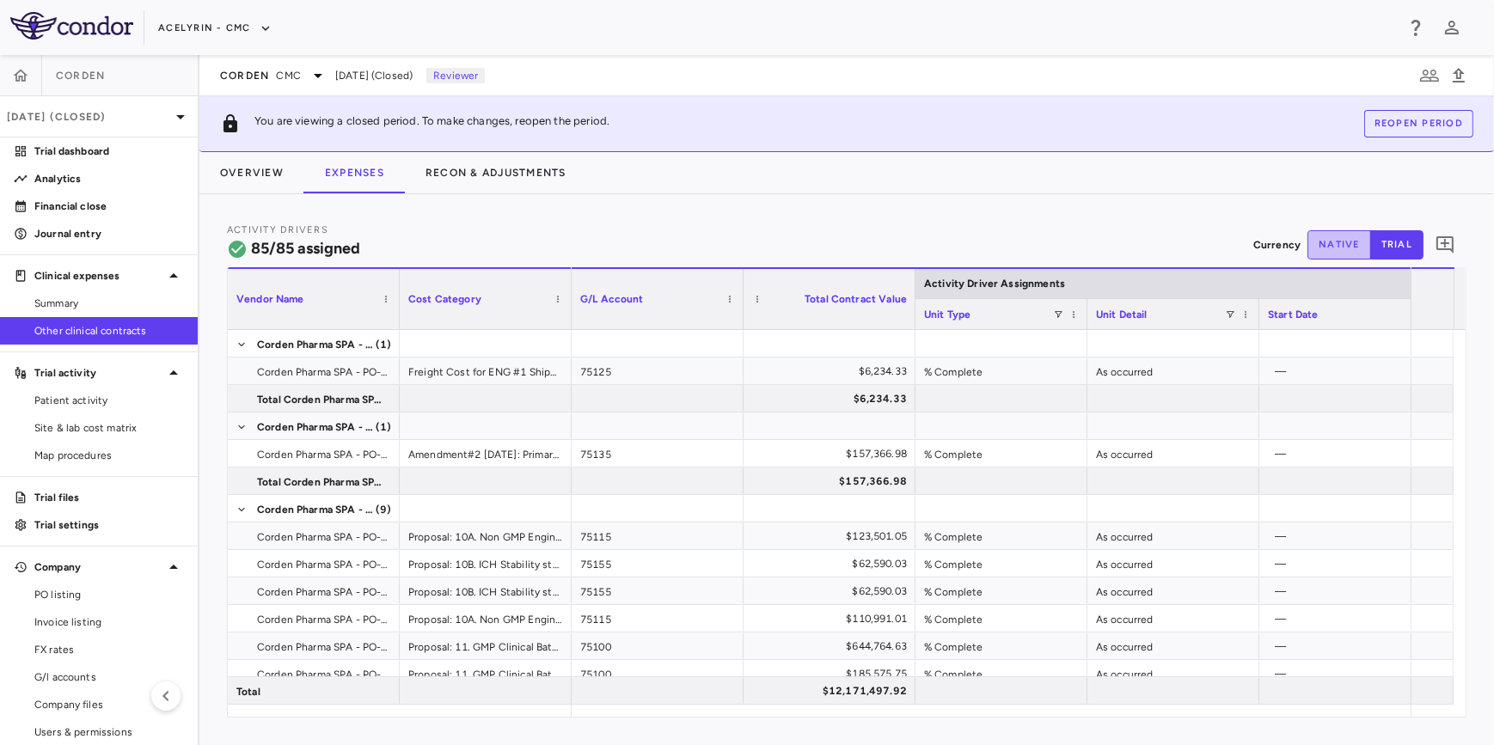
click at [1349, 245] on button "native" at bounding box center [1339, 244] width 64 height 29
click at [1396, 245] on button "trial" at bounding box center [1396, 244] width 53 height 29
click at [1341, 249] on button "native" at bounding box center [1339, 244] width 64 height 29
drag, startPoint x: 918, startPoint y: 238, endPoint x: 1128, endPoint y: 220, distance: 211.3
click at [920, 238] on div "Activity Drivers 85/85 assigned Currency native trial 0" at bounding box center [846, 245] width 1239 height 46
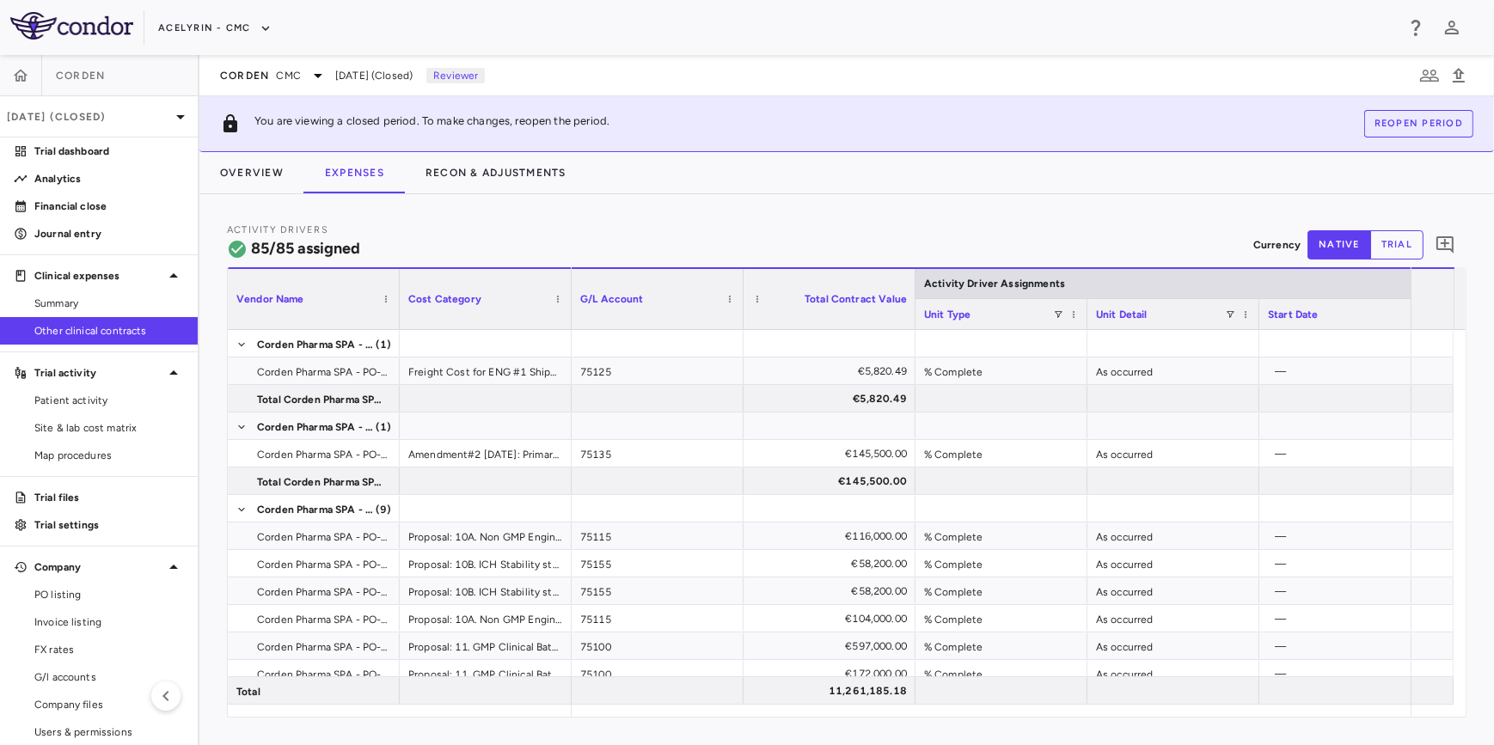
click at [1125, 231] on div "Activity Drivers 85/85 assigned Currency native trial 0" at bounding box center [846, 245] width 1239 height 46
click at [798, 206] on div "Activity Drivers 85/85 assigned Currency native trial 0 Vendor Name Drag here t…" at bounding box center [846, 469] width 1294 height 551
click at [1339, 247] on button "native" at bounding box center [1339, 244] width 64 height 29
click at [766, 212] on div "Activity Drivers 85/85 assigned Currency native trial 0 Vendor Name Drag here t…" at bounding box center [846, 469] width 1294 height 551
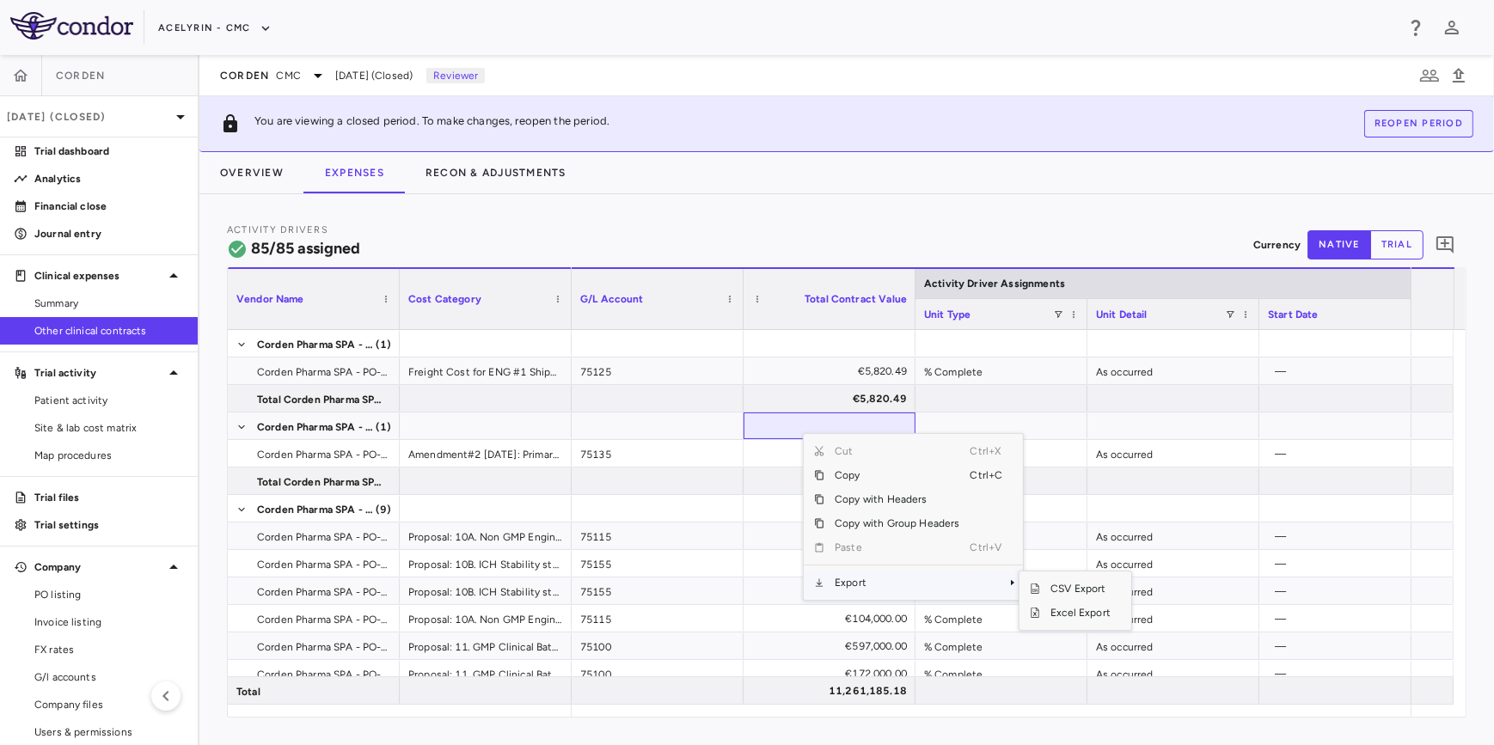
click at [850, 582] on span "Export" at bounding box center [896, 583] width 145 height 24
click at [1072, 610] on span "Excel Export" at bounding box center [1080, 613] width 81 height 24
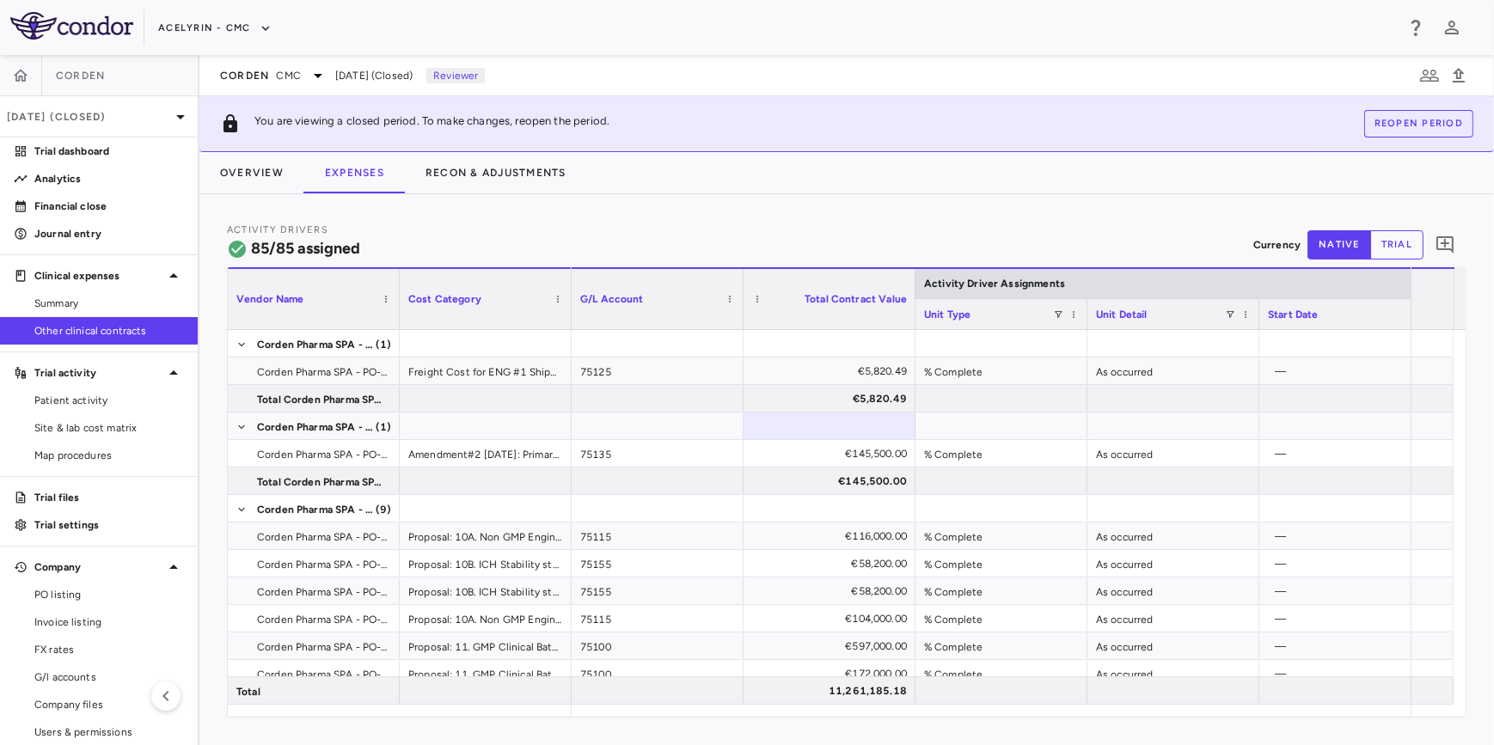
click at [792, 246] on div "Activity Drivers 85/85 assigned Currency native trial 0" at bounding box center [846, 245] width 1239 height 46
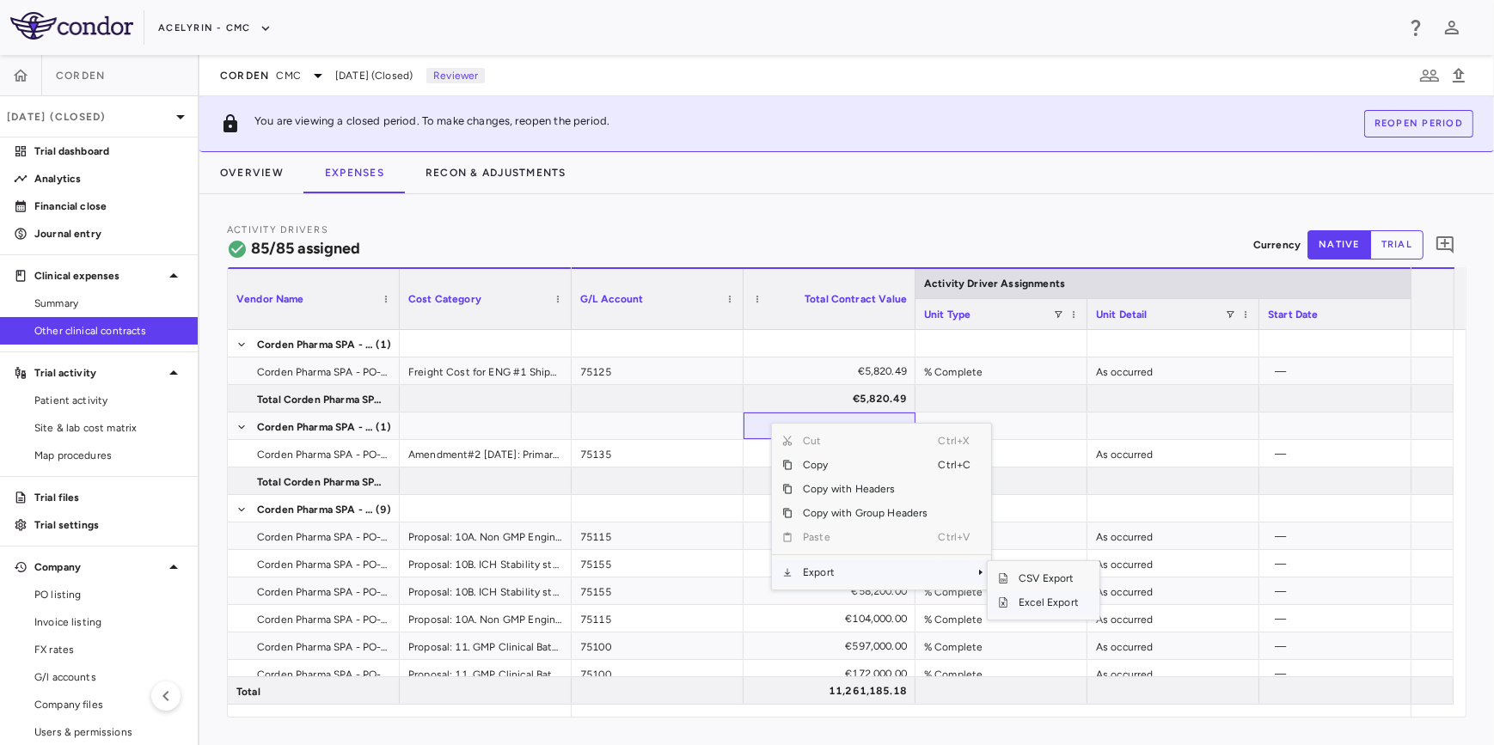
click at [1044, 600] on span "Excel Export" at bounding box center [1048, 602] width 81 height 24
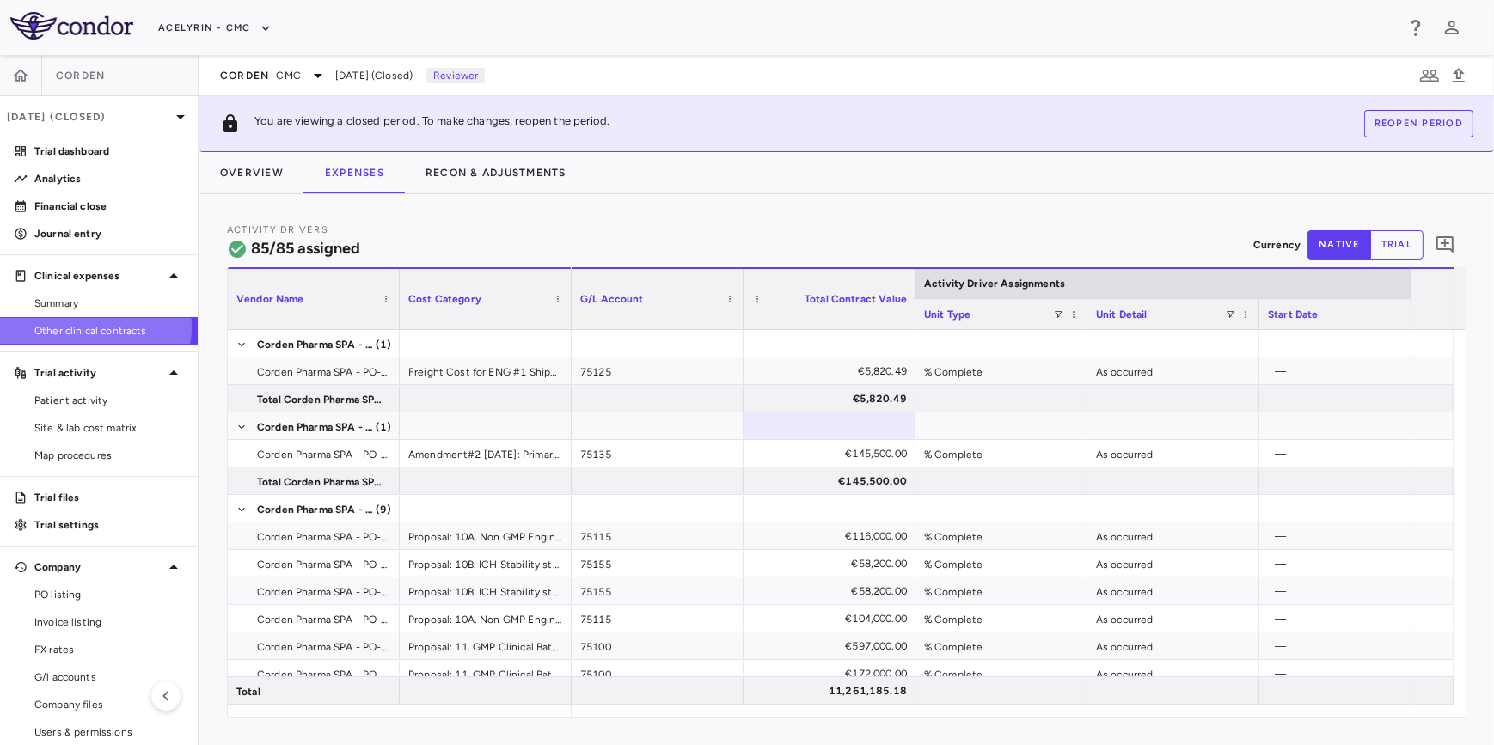
click at [95, 327] on span "Other clinical contracts" at bounding box center [109, 330] width 150 height 15
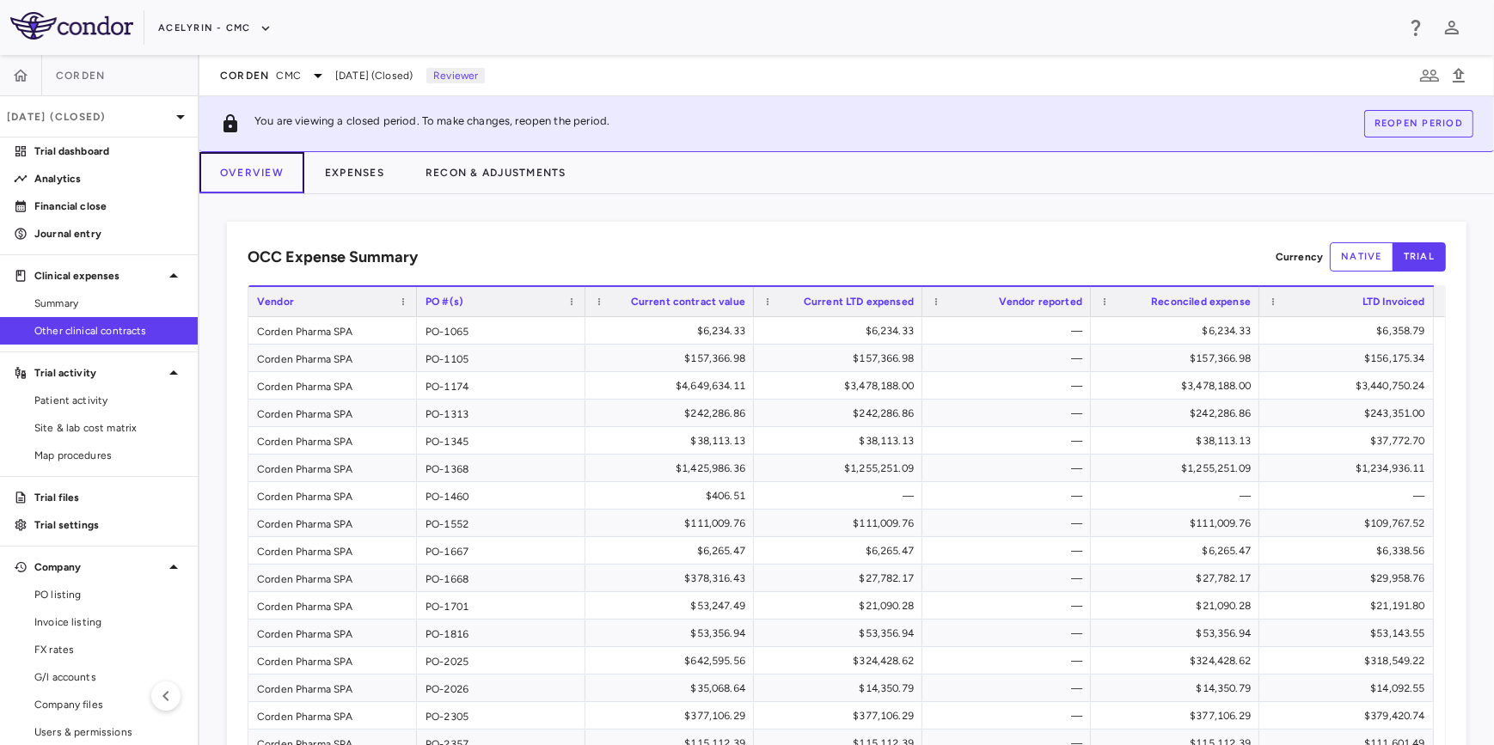
click at [261, 174] on button "Overview" at bounding box center [251, 172] width 105 height 41
click at [1366, 258] on button "native" at bounding box center [1361, 256] width 64 height 29
click at [351, 170] on button "Expenses" at bounding box center [354, 172] width 101 height 41
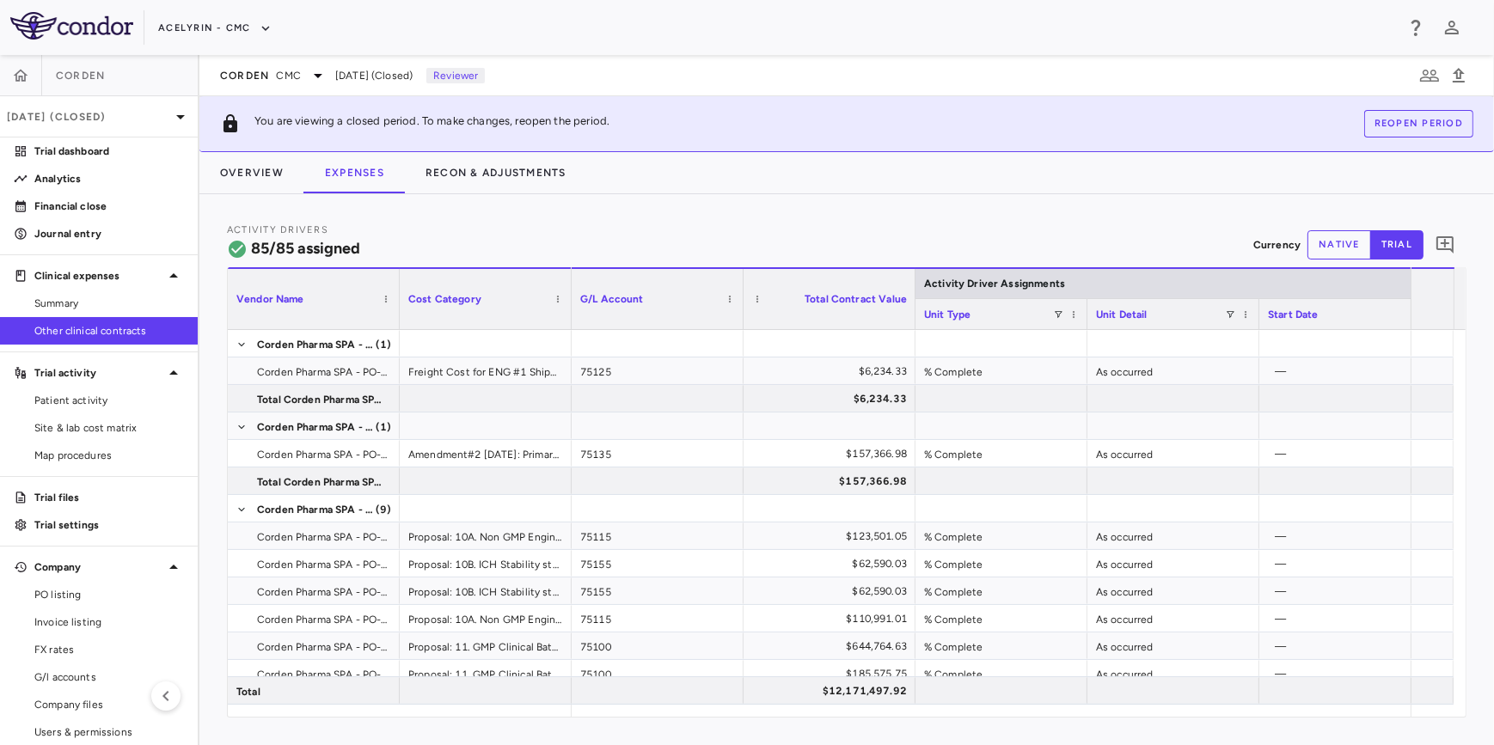
click at [1323, 232] on button "native" at bounding box center [1339, 244] width 64 height 29
click at [260, 176] on button "Overview" at bounding box center [251, 172] width 105 height 41
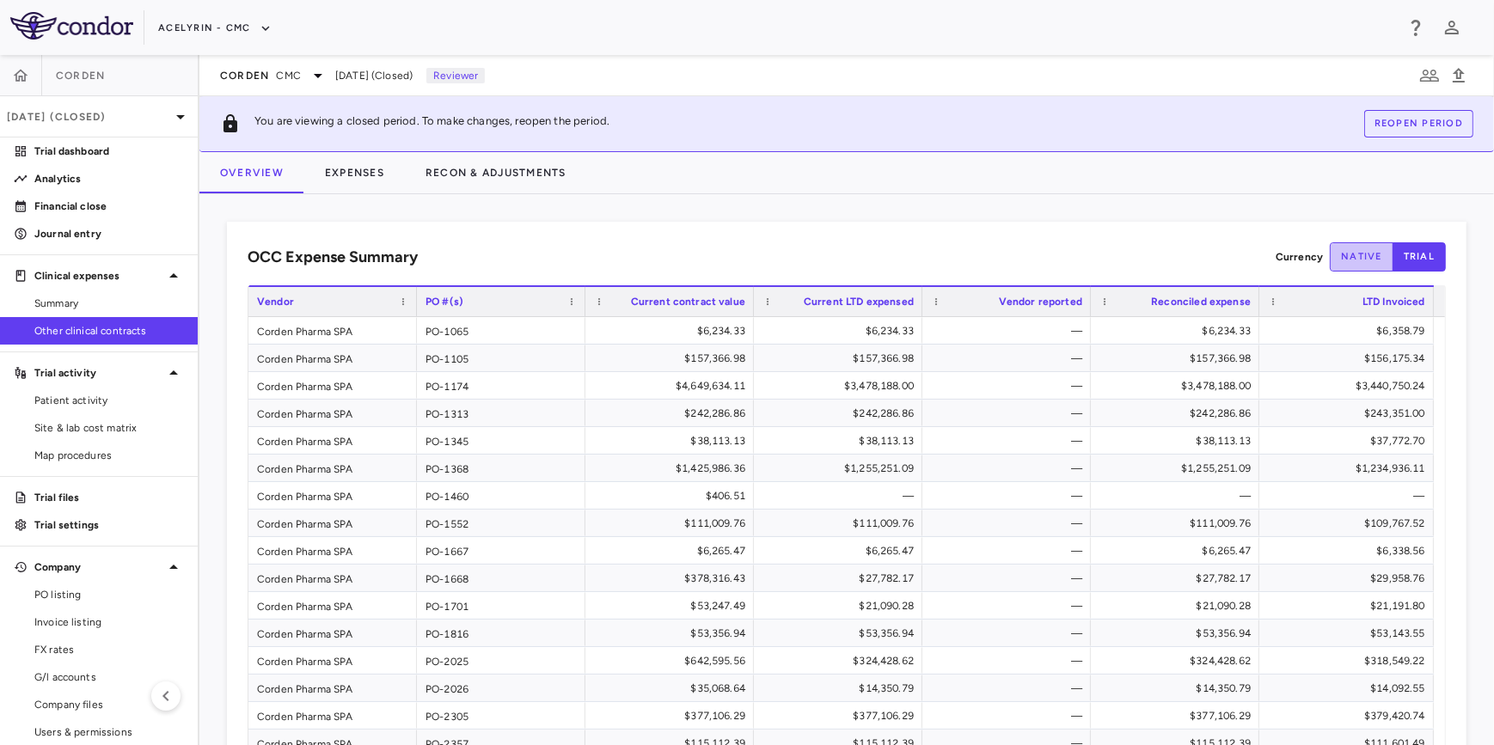
click at [1371, 253] on button "native" at bounding box center [1361, 256] width 64 height 29
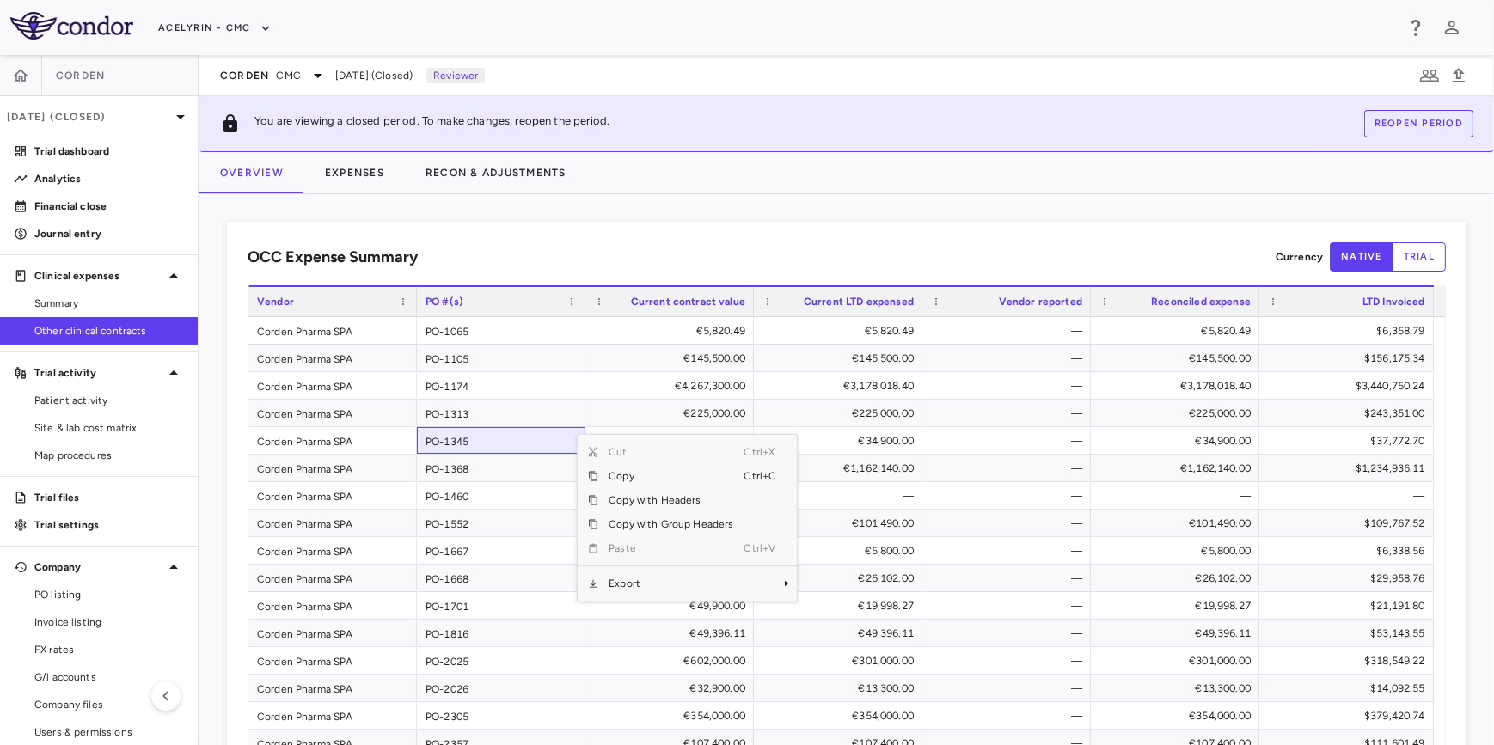
click at [764, 58] on div "Corden CMC [DATE] (Closed) Reviewer" at bounding box center [846, 75] width 1294 height 41
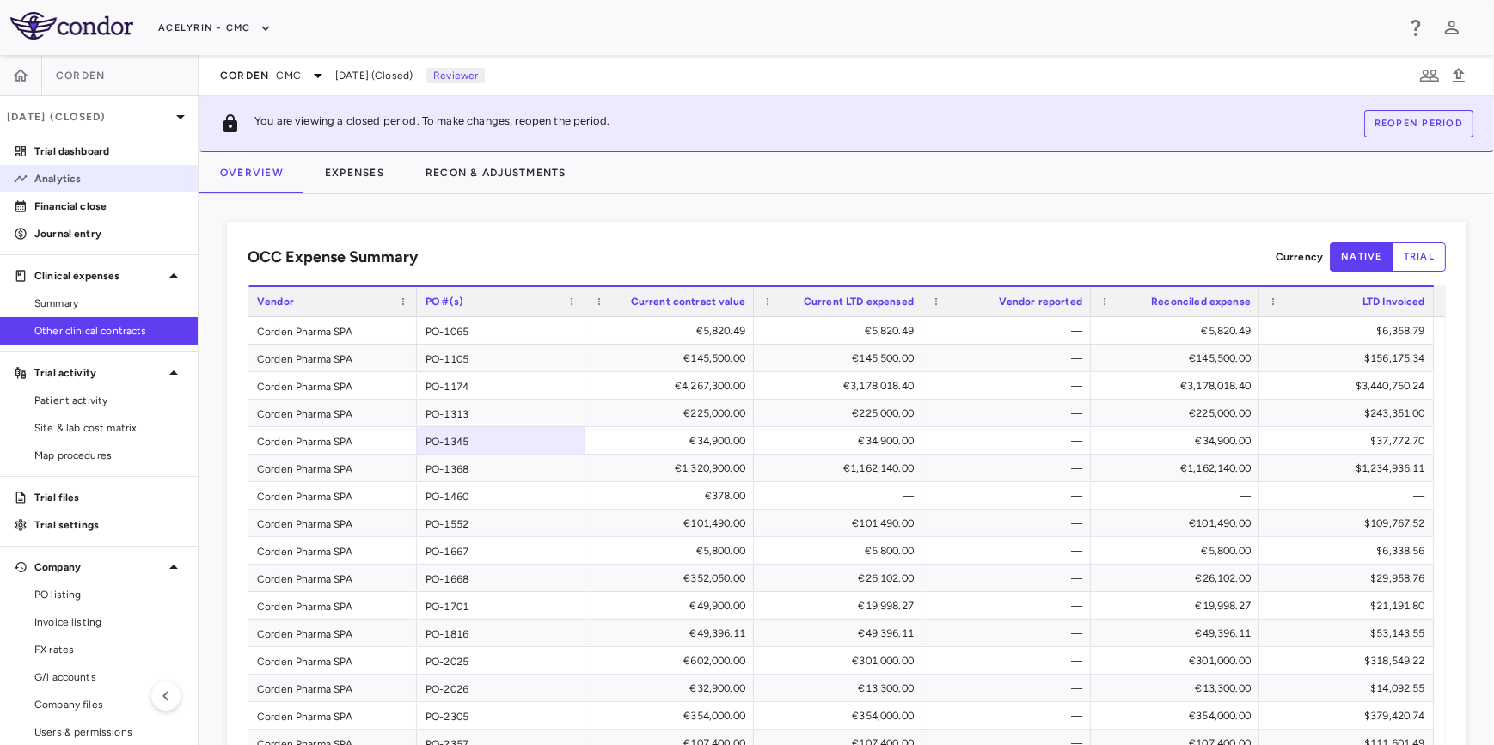
click at [43, 180] on p "Analytics" at bounding box center [109, 178] width 150 height 15
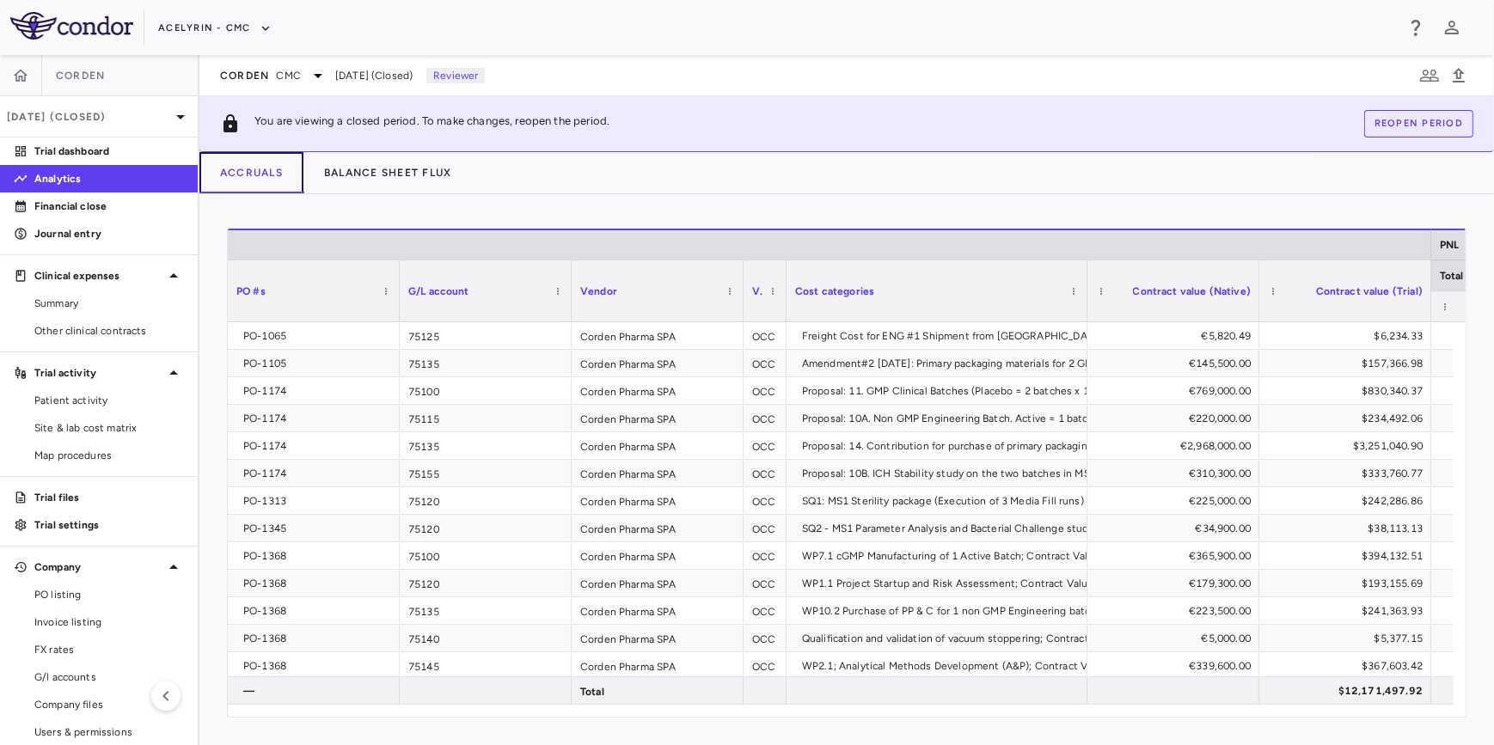
click at [227, 174] on button "Accruals" at bounding box center [251, 172] width 104 height 41
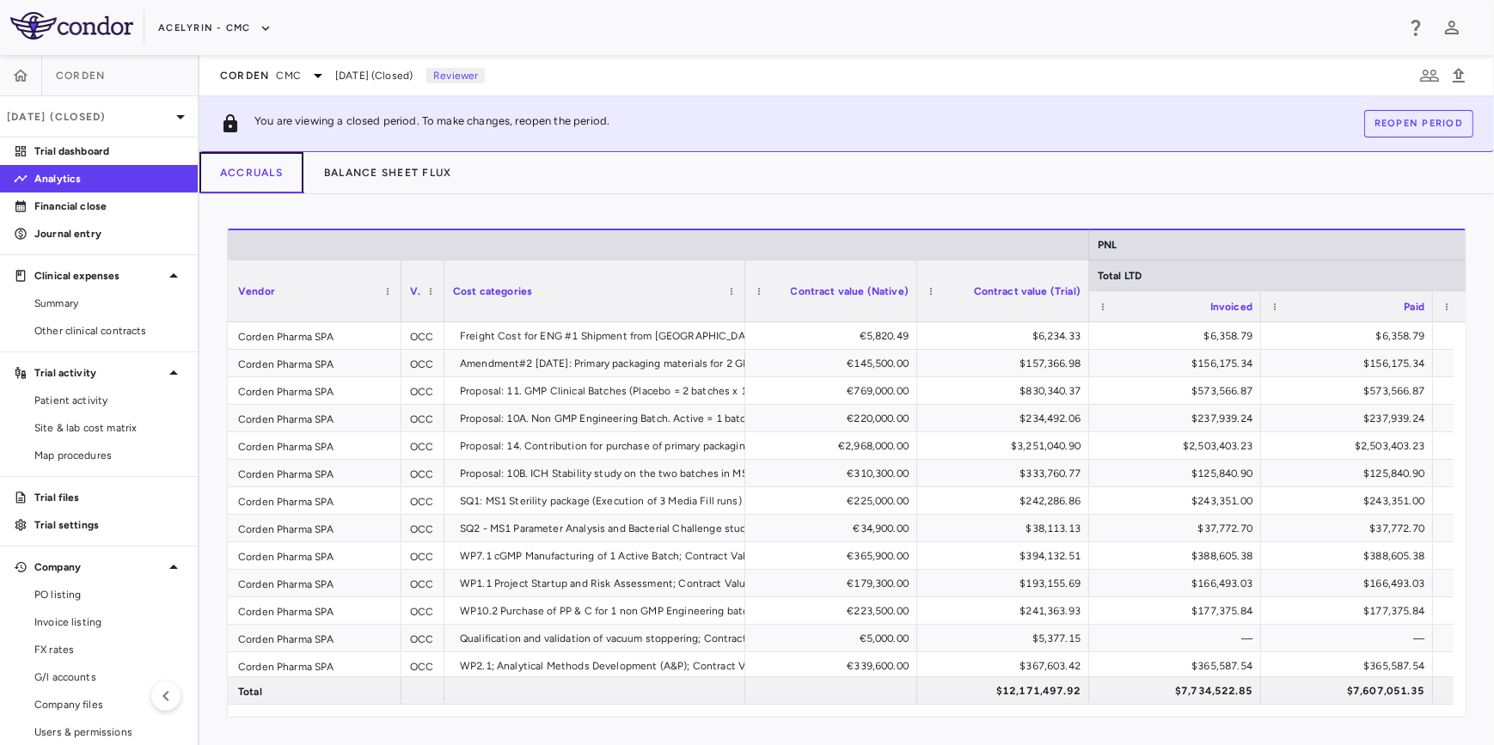
scroll to position [0, 737]
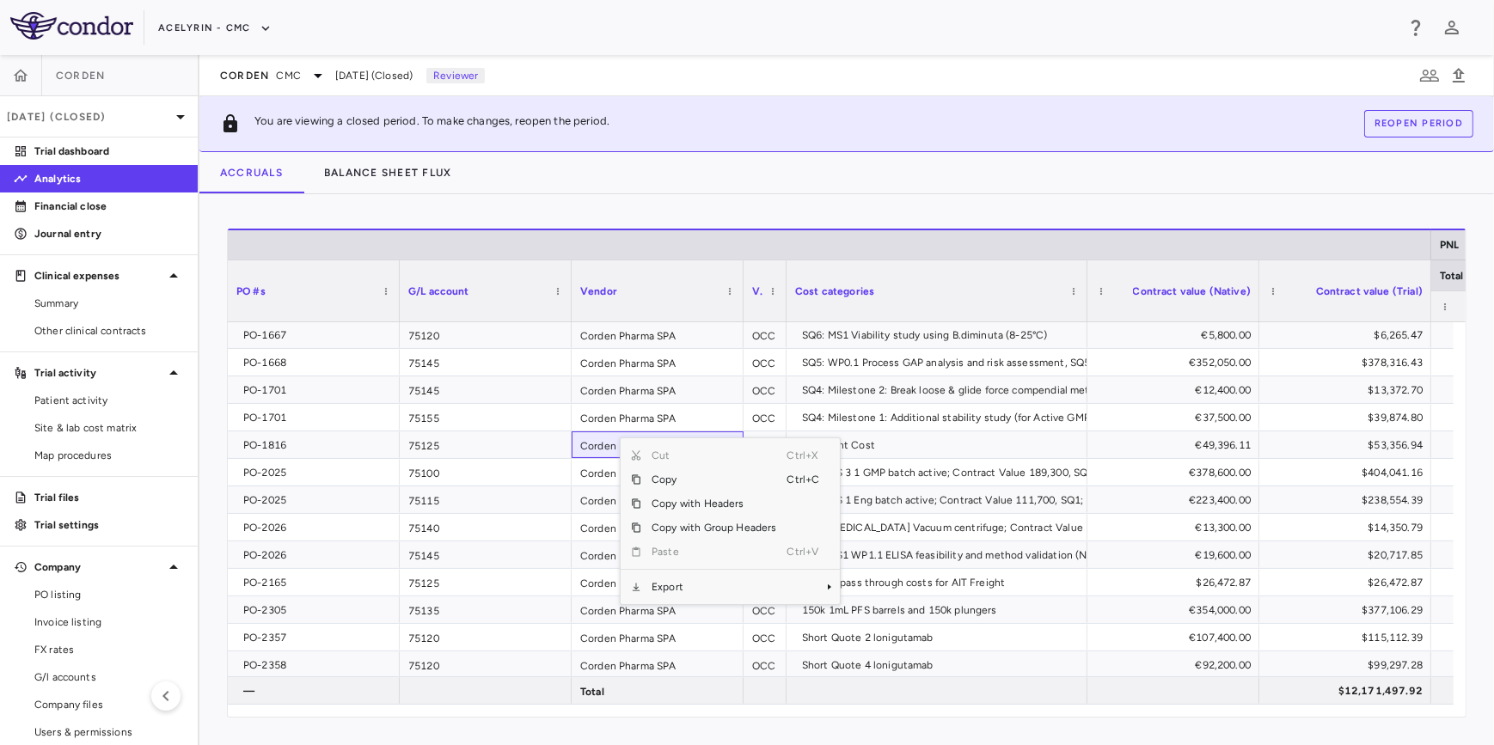
click at [1252, 55] on div "Corden CMC [DATE] (Closed) Reviewer" at bounding box center [846, 75] width 1294 height 41
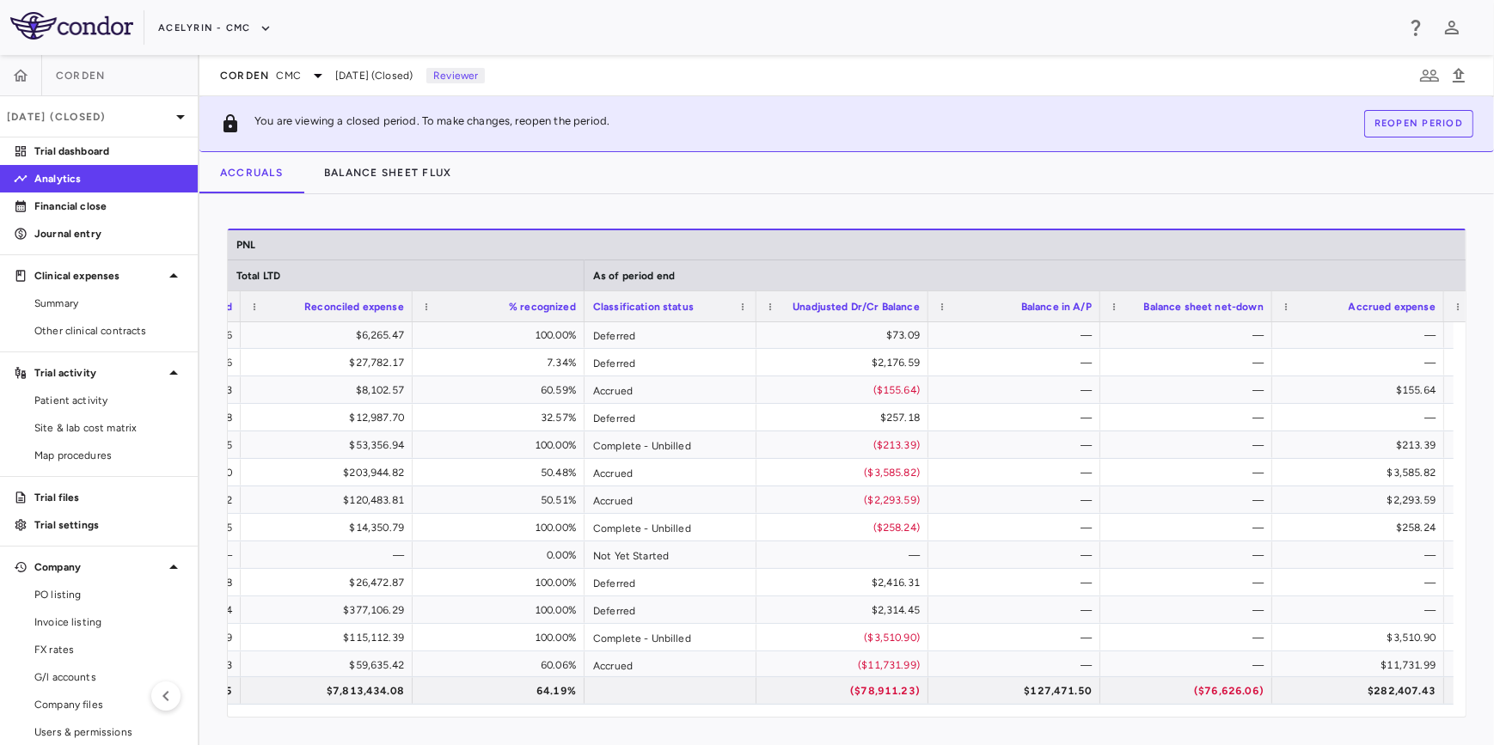
drag, startPoint x: 743, startPoint y: 718, endPoint x: 773, endPoint y: 721, distance: 30.3
click at [773, 721] on div "Drag here to set row groups Drag here to set column labels PNL Total LTD As of …" at bounding box center [846, 469] width 1294 height 551
drag, startPoint x: 773, startPoint y: 721, endPoint x: 797, endPoint y: 719, distance: 23.3
click at [797, 722] on div "Drag here to set row groups Drag here to set column labels PNL Total LTD As of …" at bounding box center [846, 469] width 1294 height 551
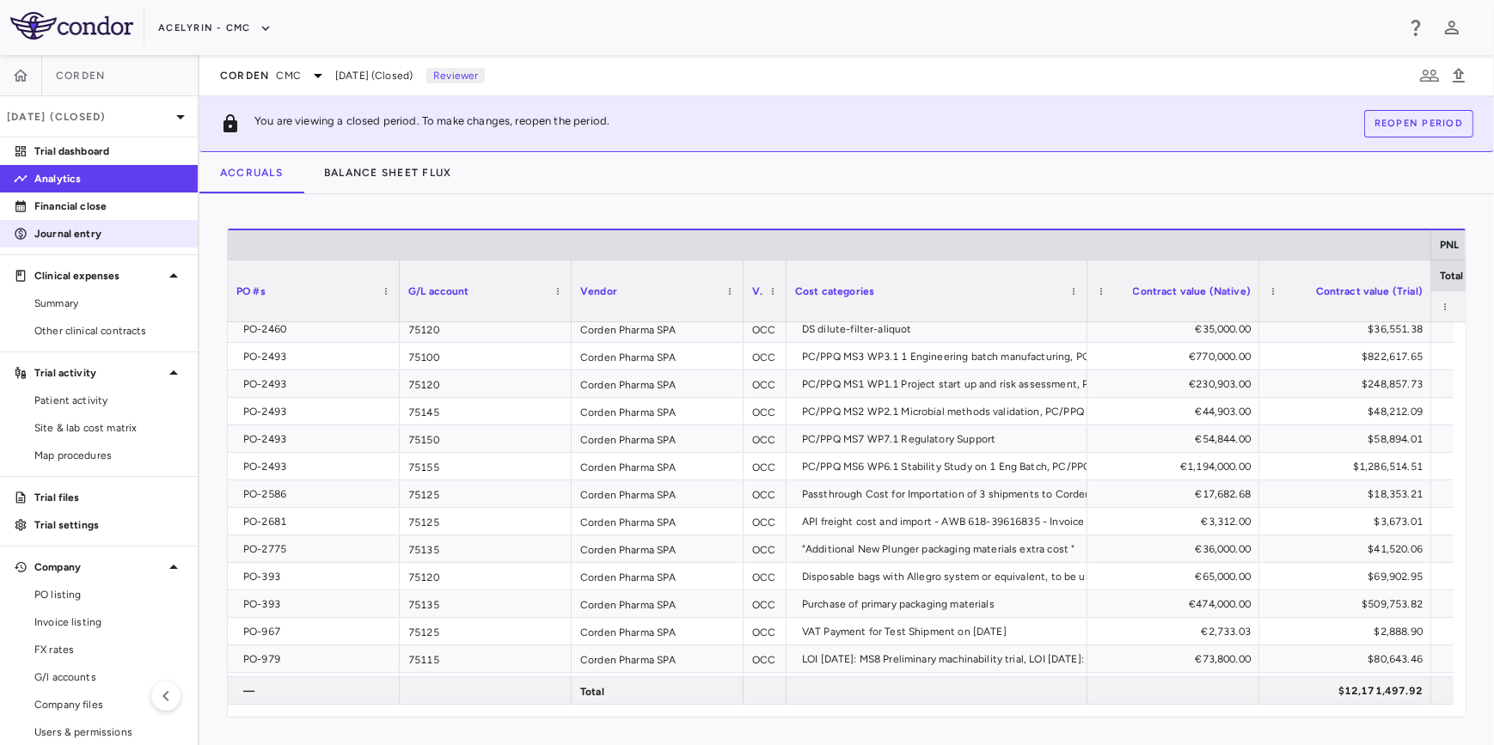
click at [84, 231] on p "Journal entry" at bounding box center [109, 233] width 150 height 15
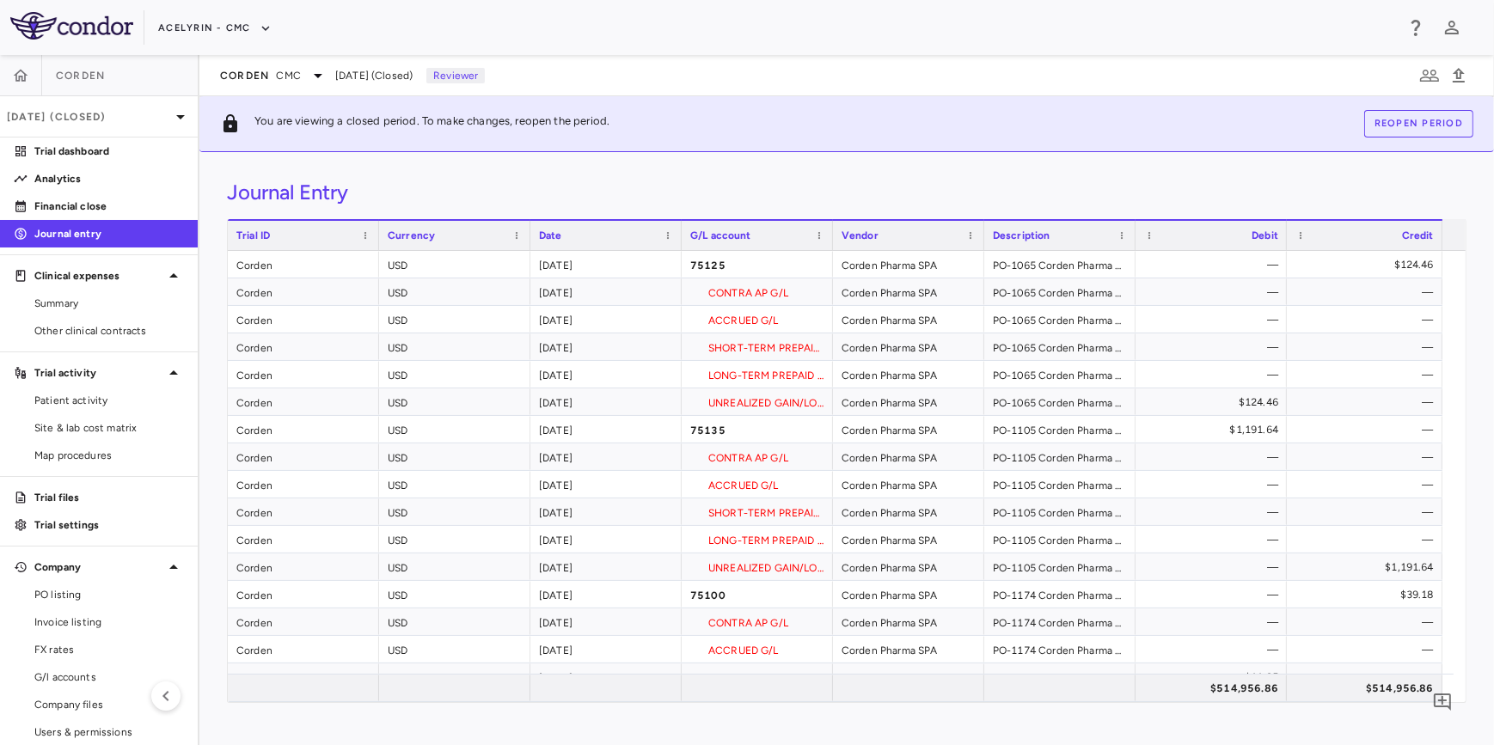
click at [1060, 180] on div "Journal Entry" at bounding box center [846, 193] width 1239 height 26
